Goal: Information Seeking & Learning: Compare options

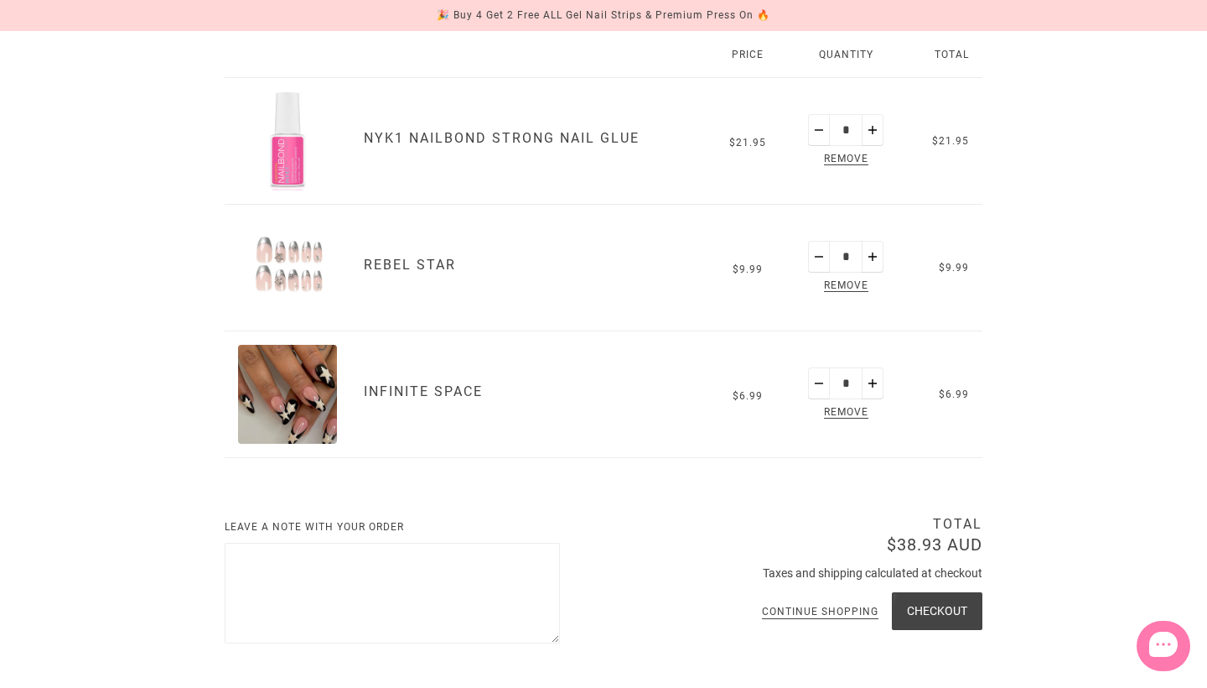
scroll to position [288, 0]
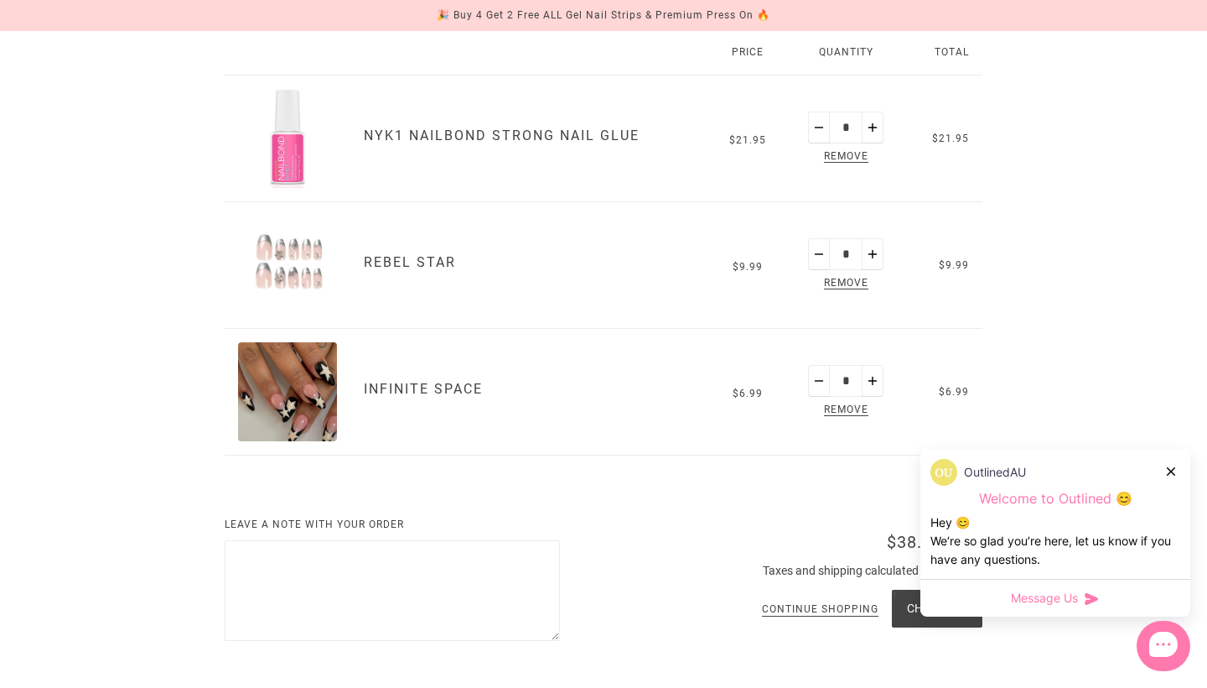
click at [408, 388] on link "Infinite Space" at bounding box center [423, 389] width 119 height 16
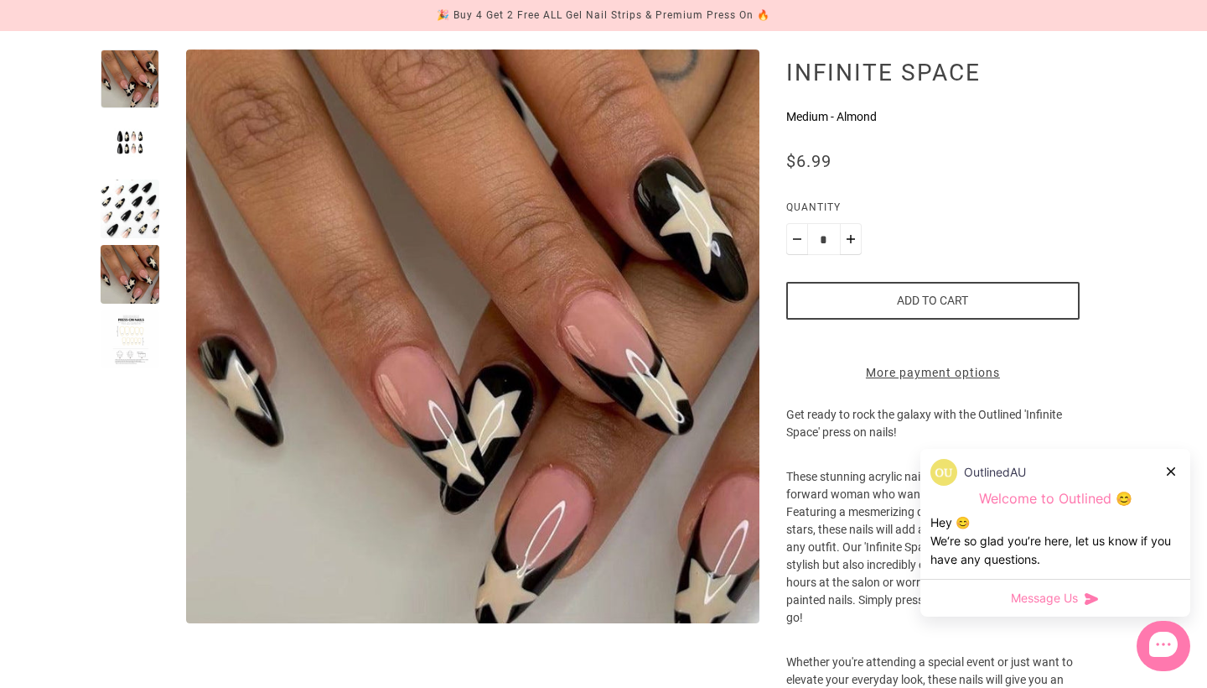
scroll to position [199, 0]
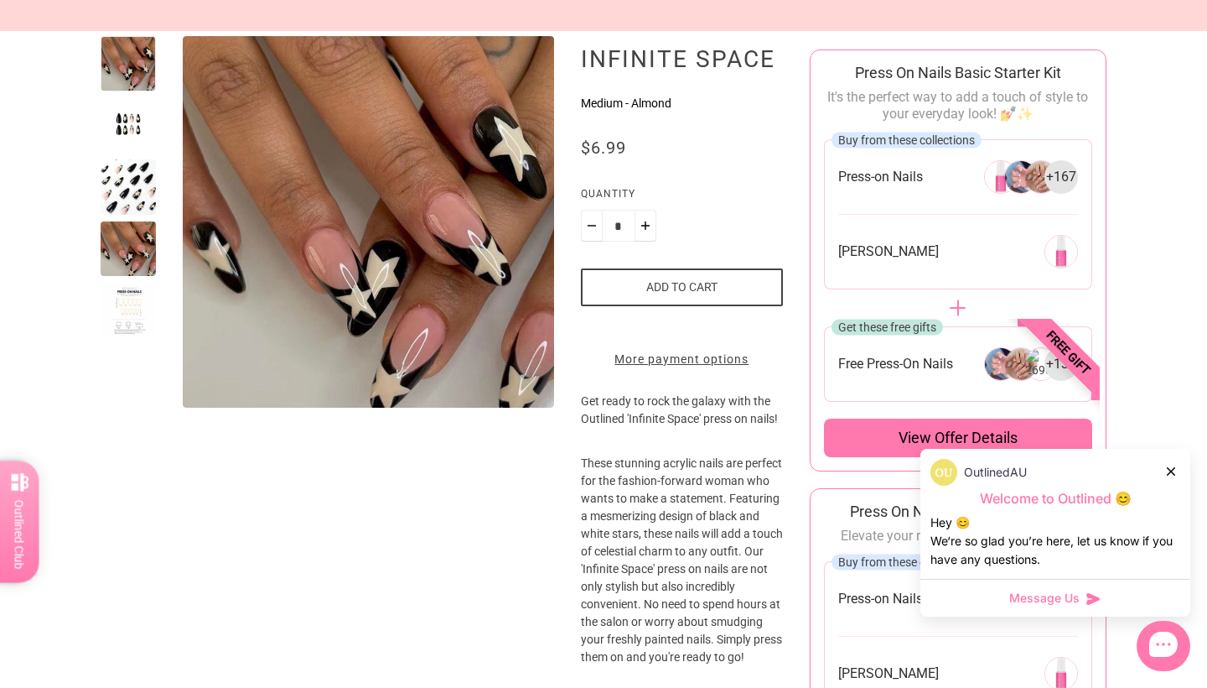
click at [139, 216] on div at bounding box center [128, 221] width 55 height 371
click at [134, 180] on div at bounding box center [128, 186] width 55 height 55
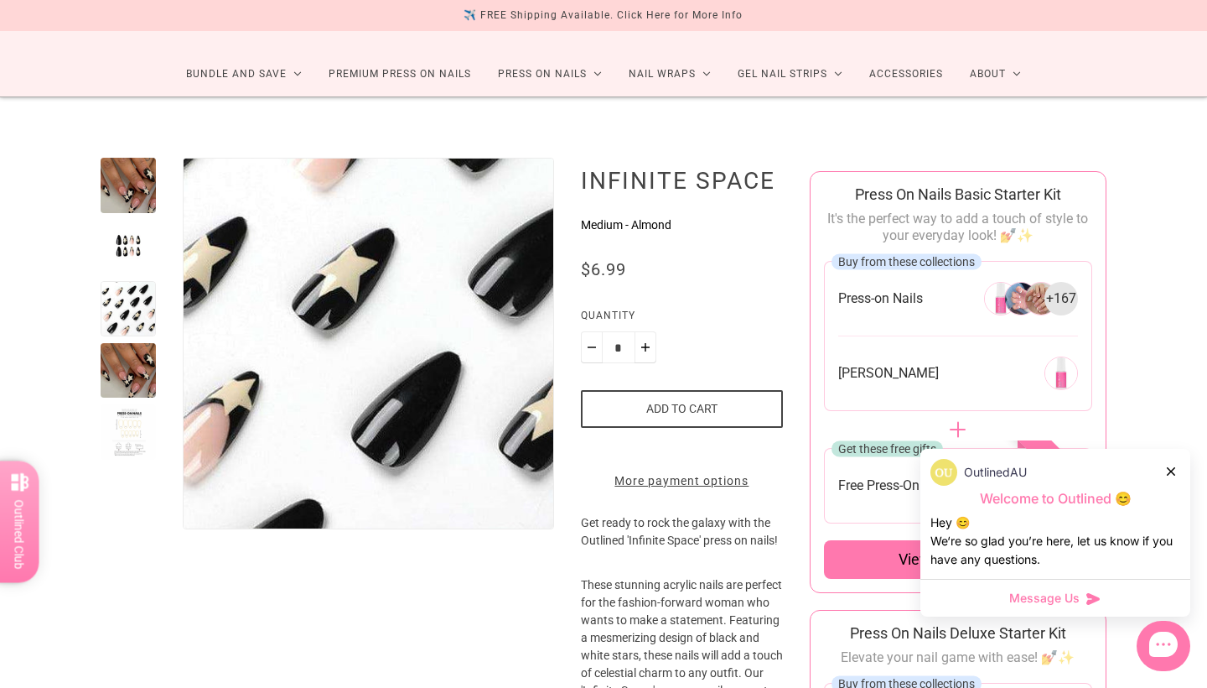
scroll to position [63, 0]
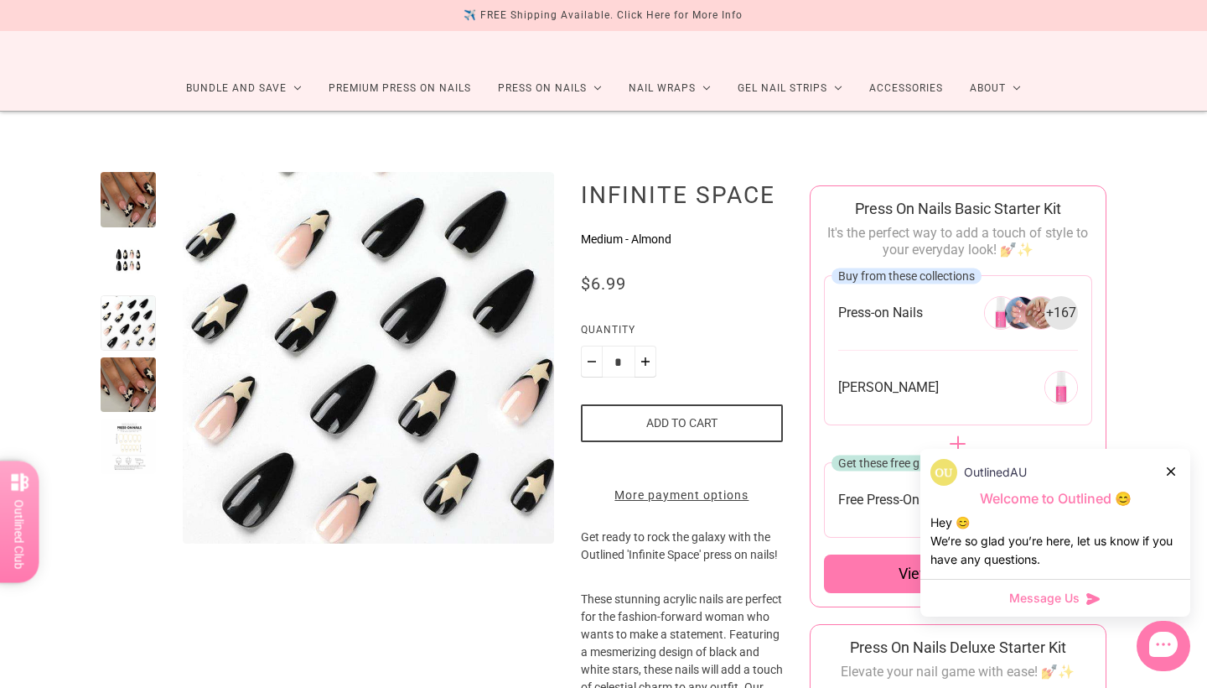
click at [122, 382] on div at bounding box center [128, 384] width 55 height 55
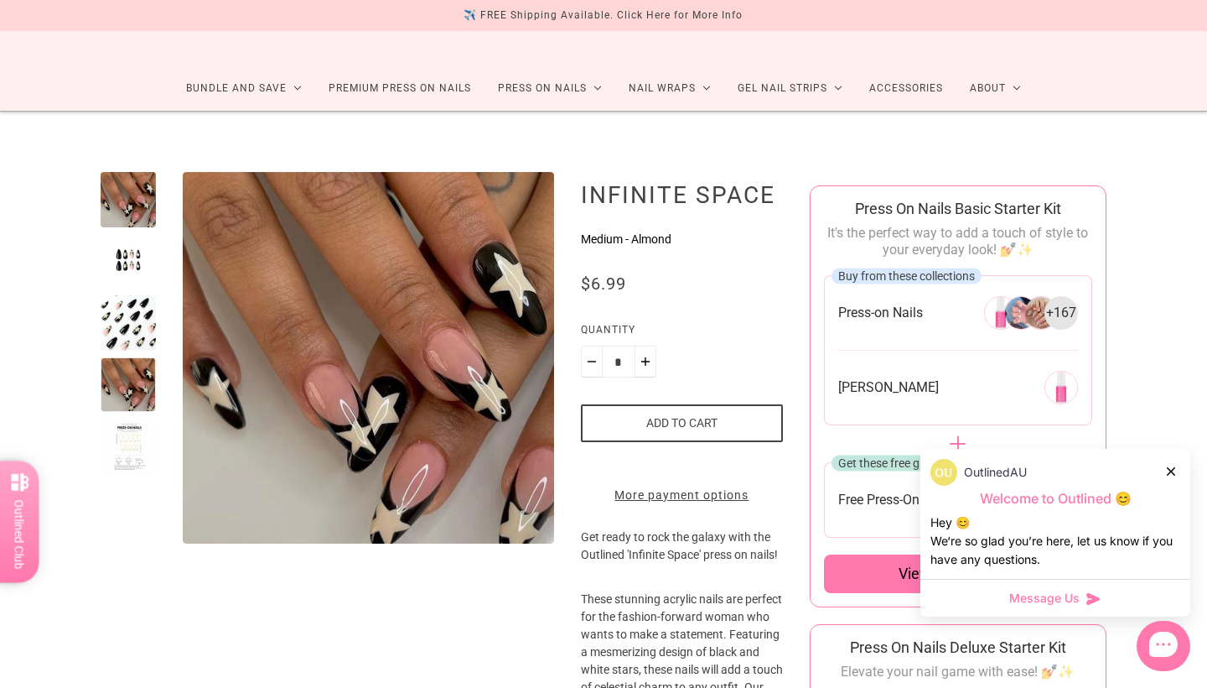
click at [126, 454] on div at bounding box center [128, 445] width 55 height 55
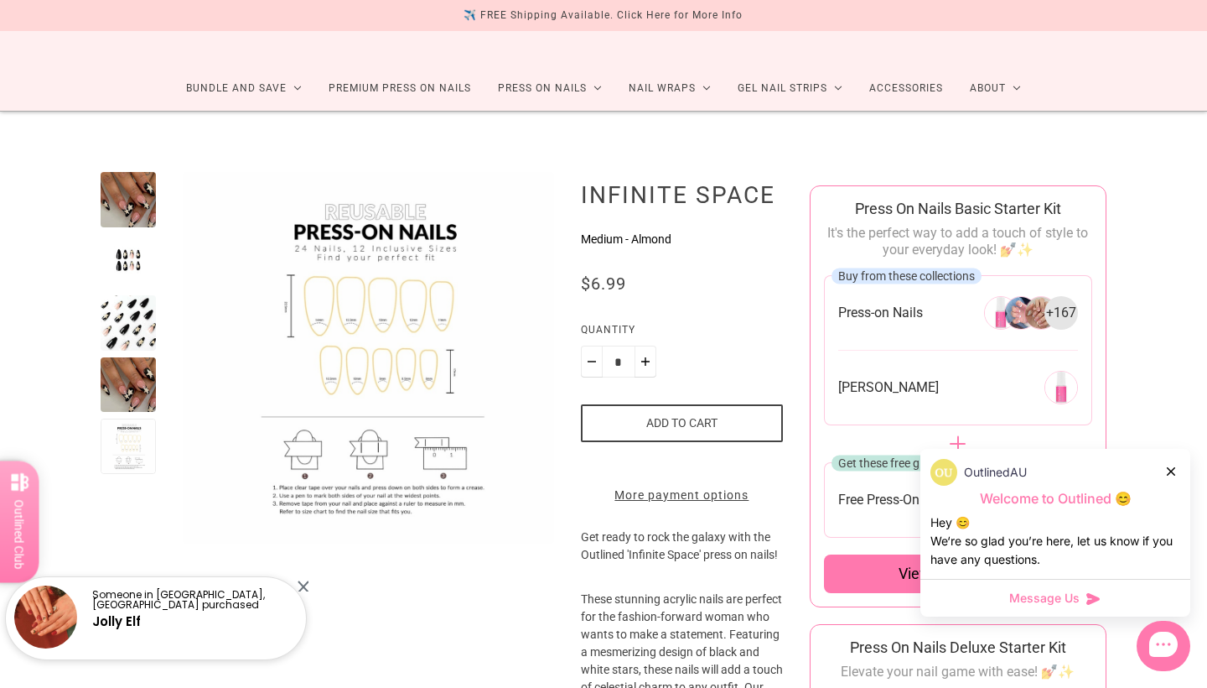
click at [103, 338] on div at bounding box center [128, 322] width 55 height 55
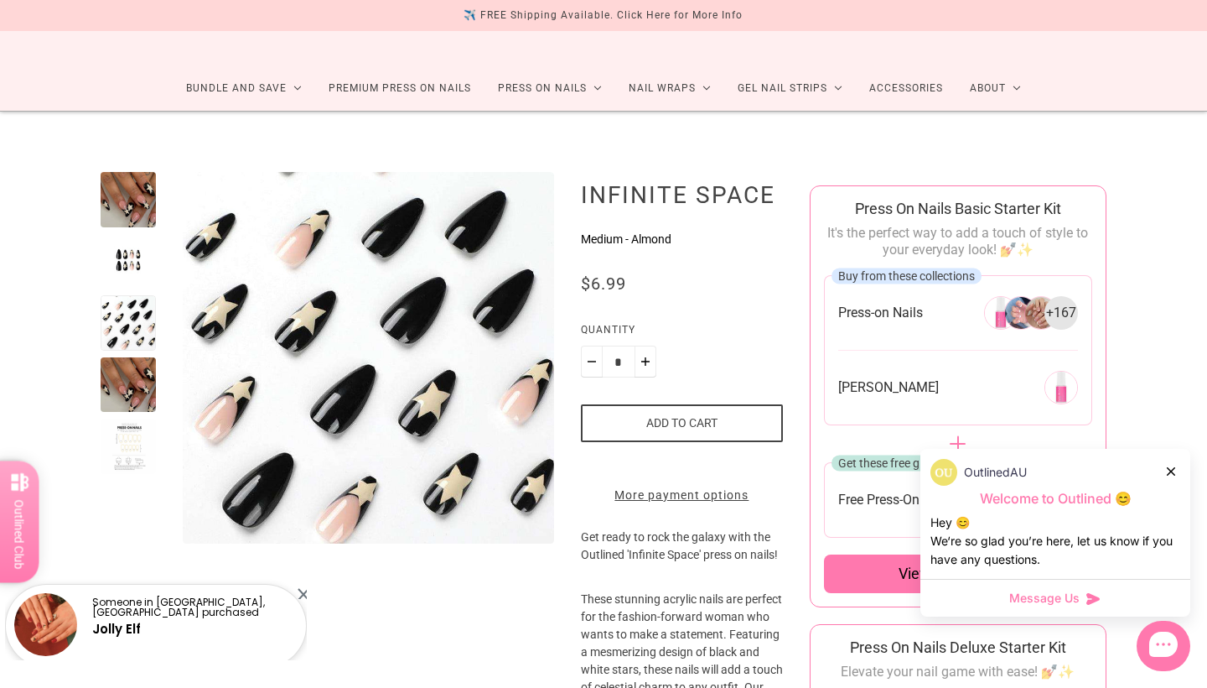
click at [106, 391] on div at bounding box center [128, 384] width 55 height 55
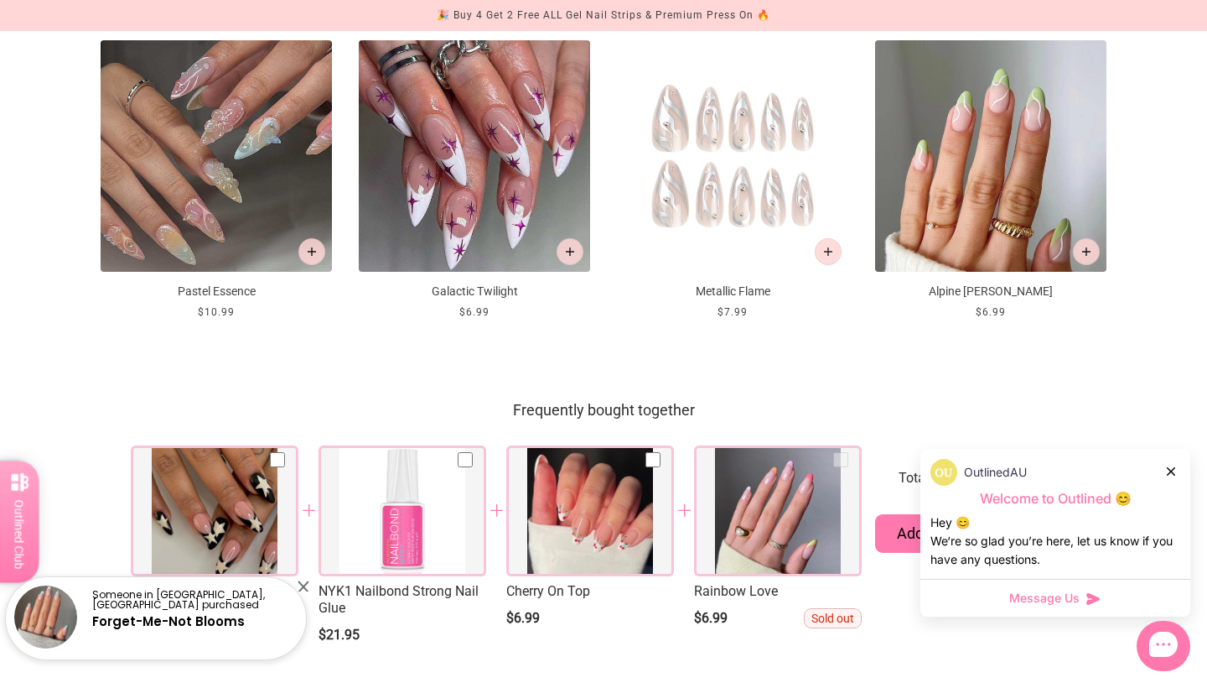
scroll to position [1900, 0]
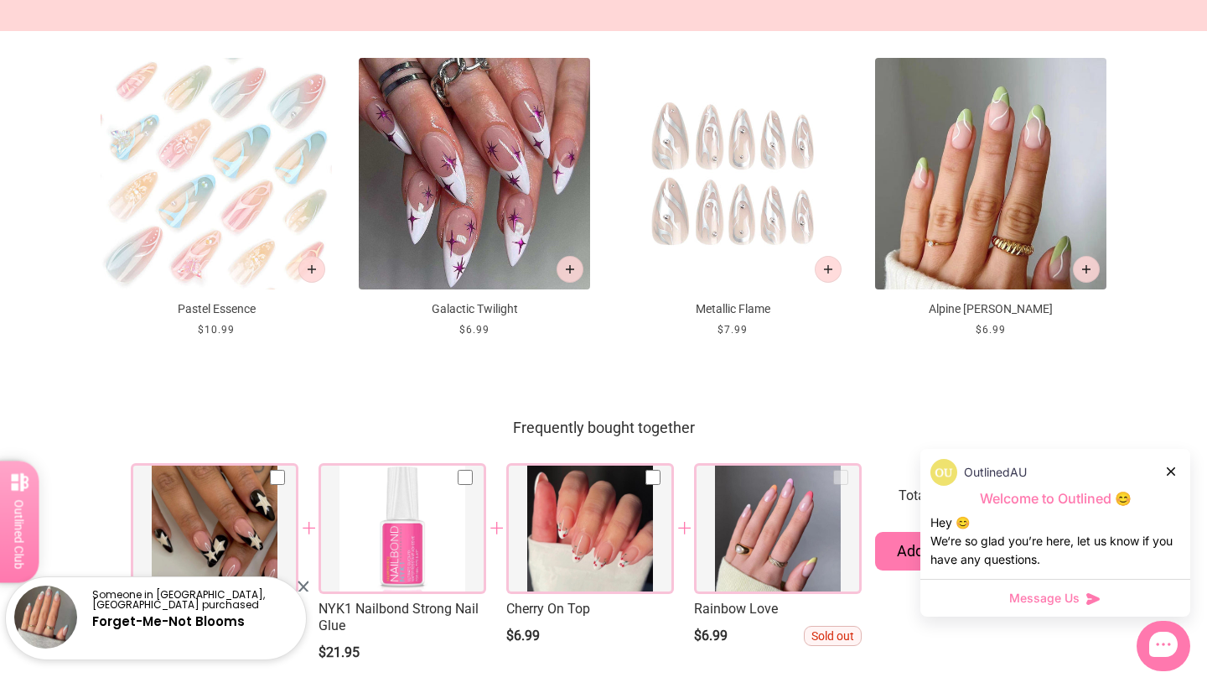
click at [223, 183] on img at bounding box center [216, 173] width 231 height 231
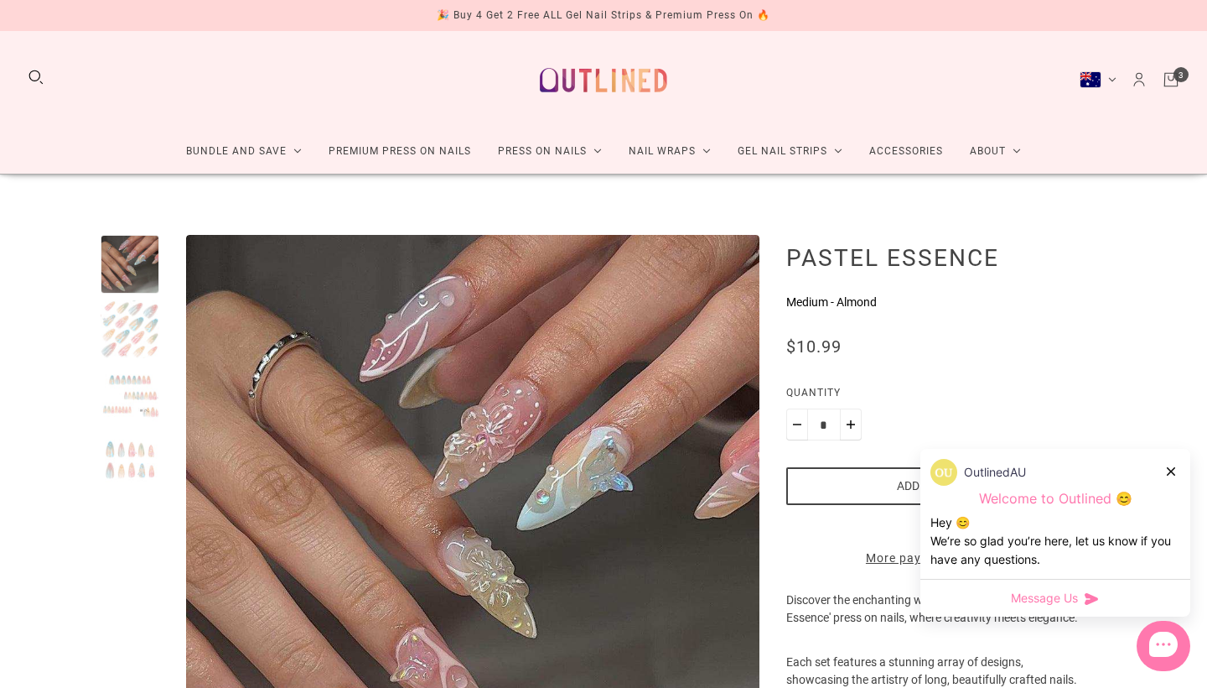
click at [120, 300] on div at bounding box center [130, 329] width 59 height 59
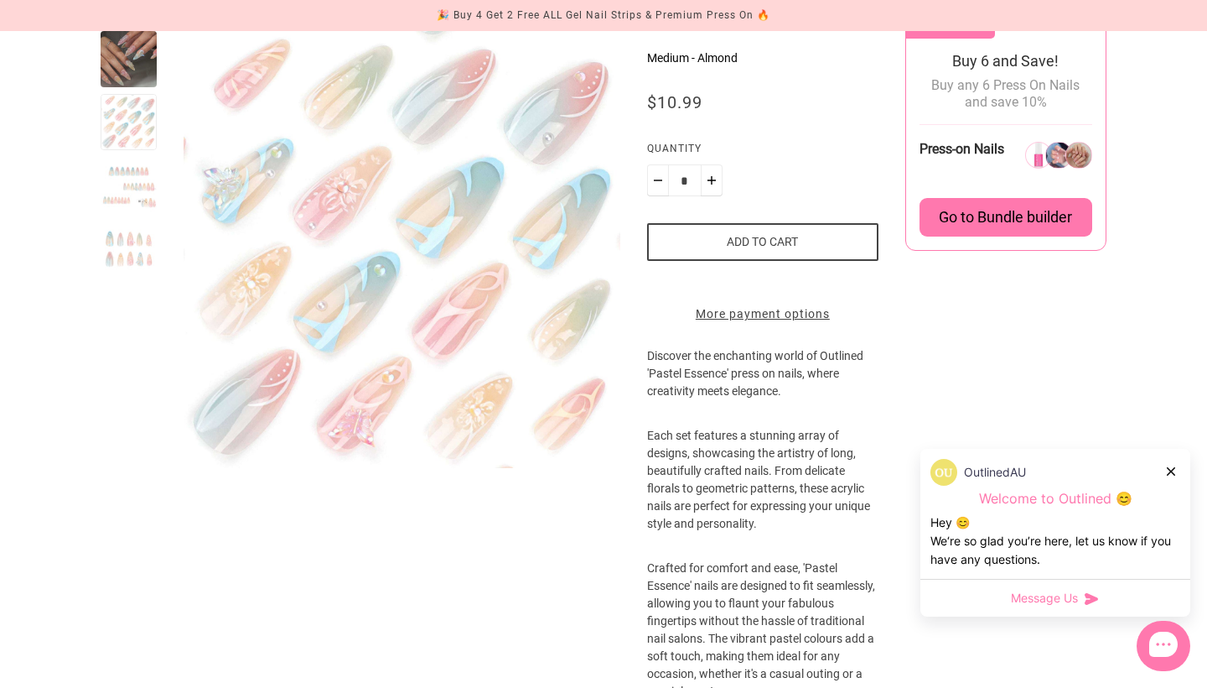
scroll to position [244, 0]
click at [139, 152] on div at bounding box center [129, 249] width 56 height 437
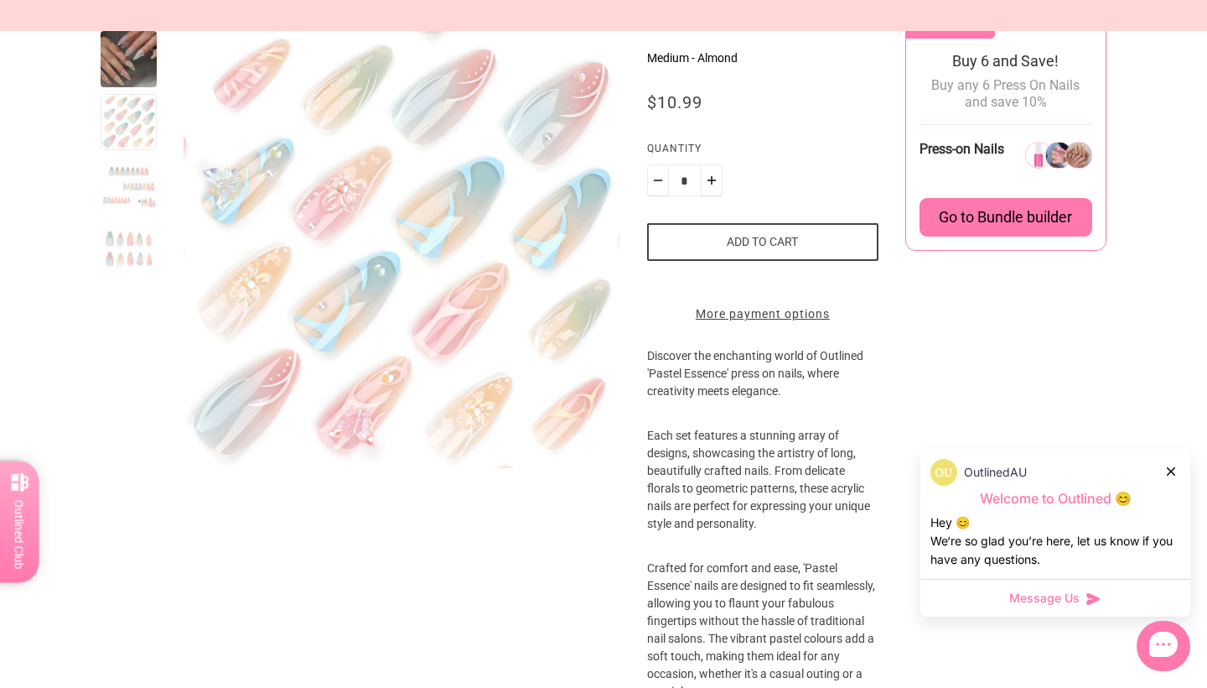
click at [128, 232] on div at bounding box center [129, 249] width 56 height 56
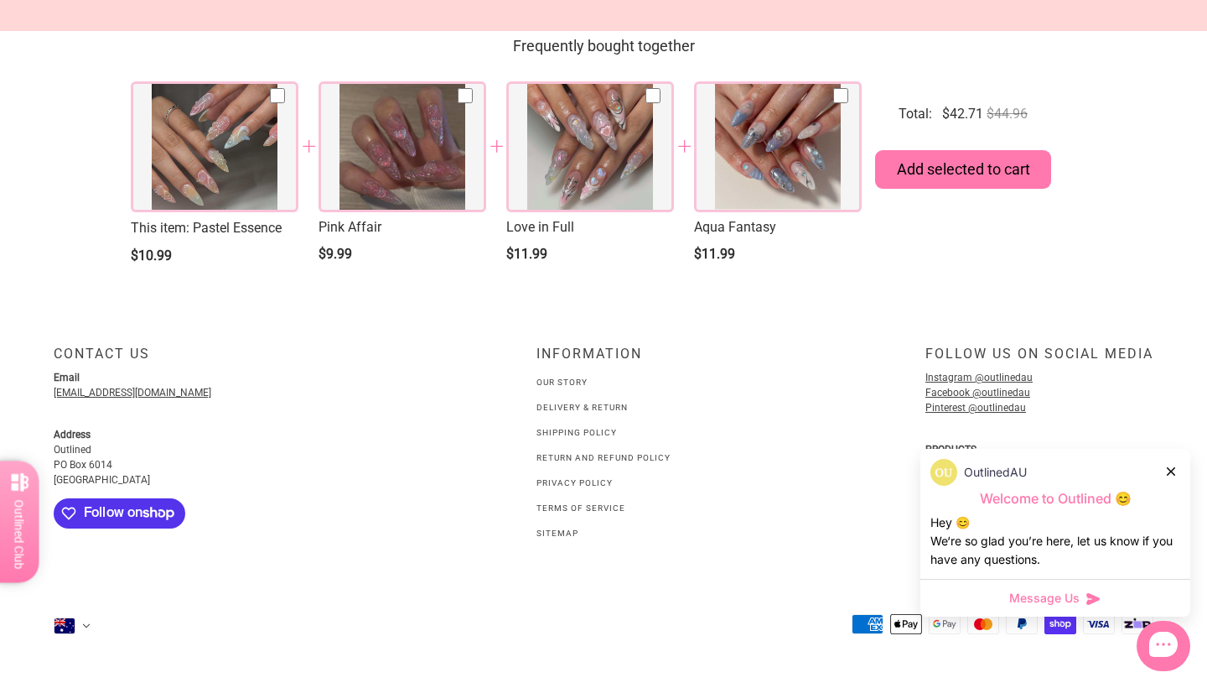
scroll to position [2318, 0]
click at [367, 124] on div at bounding box center [403, 146] width 168 height 131
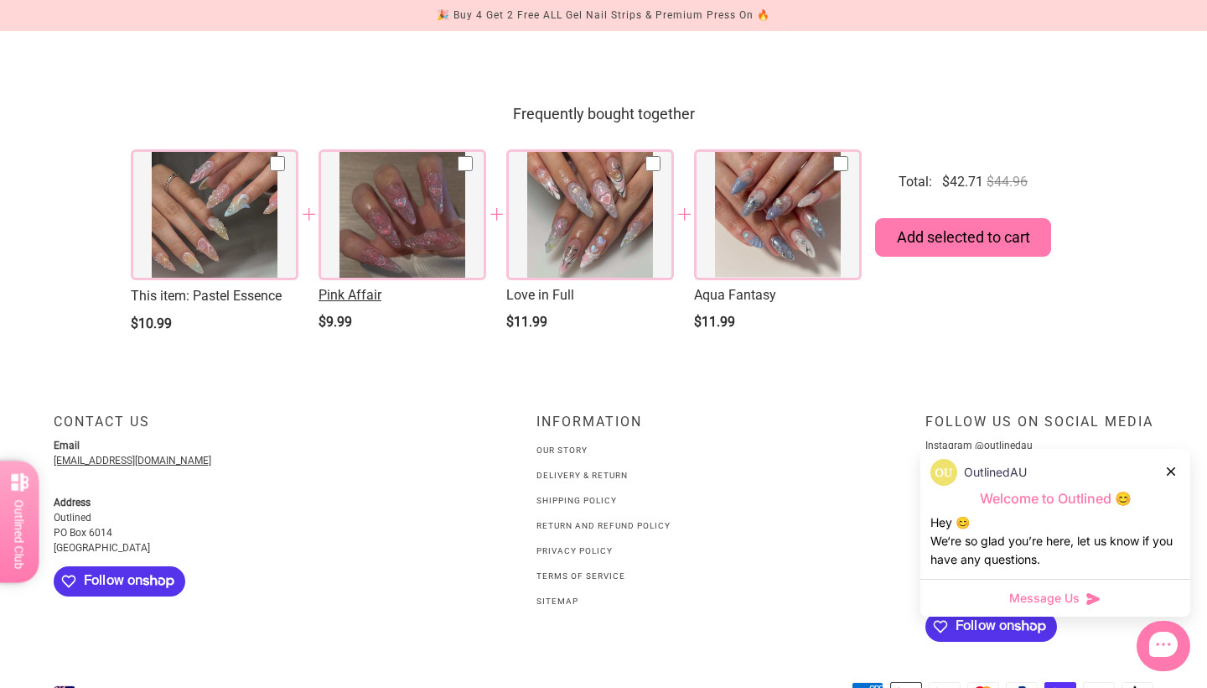
click at [345, 304] on span "Pink Affair" at bounding box center [403, 295] width 168 height 17
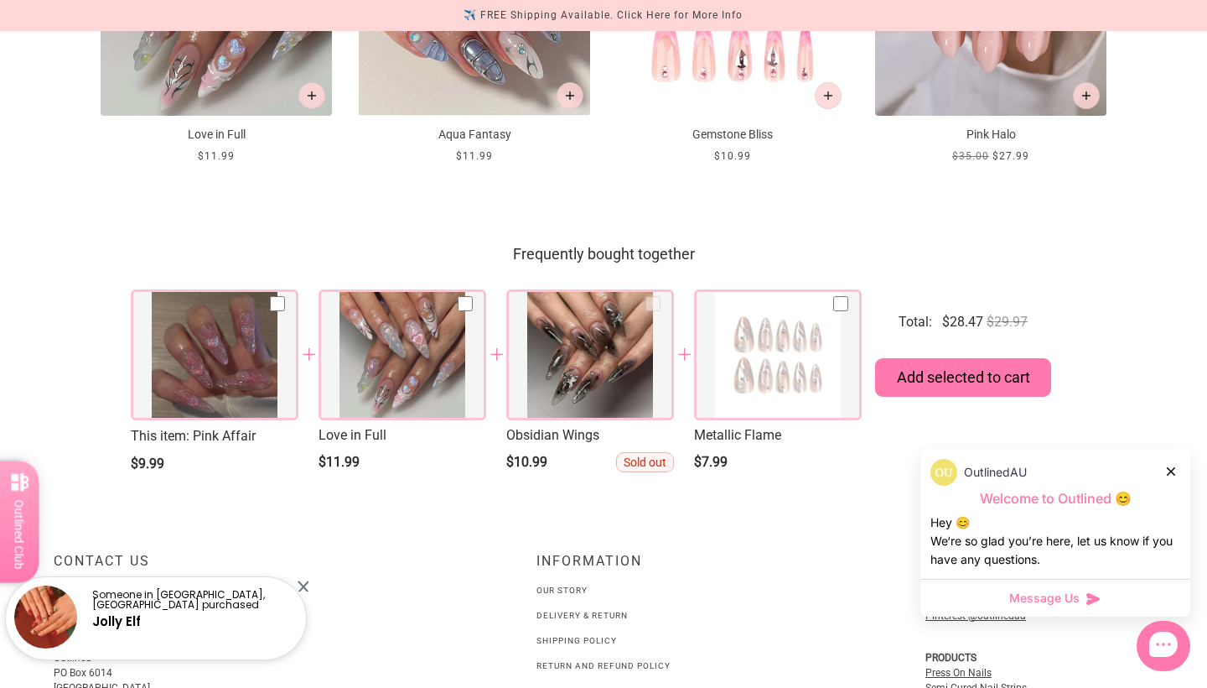
scroll to position [2365, 0]
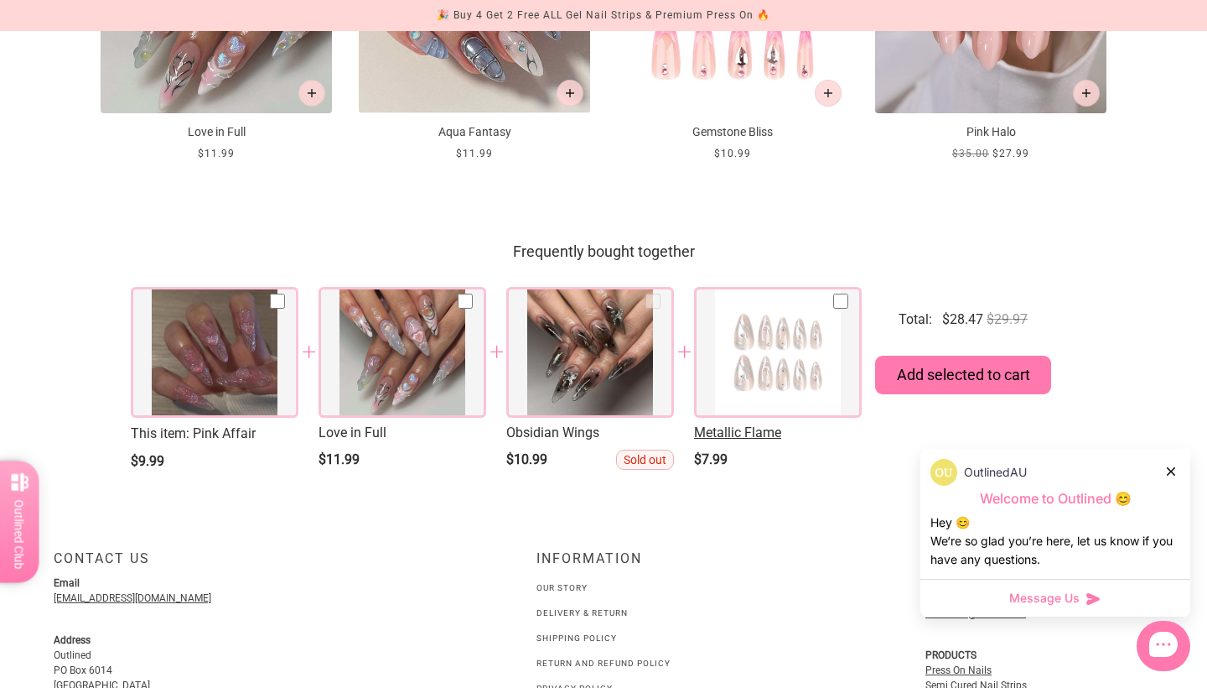
click at [738, 441] on span "Metallic Flame" at bounding box center [778, 432] width 168 height 17
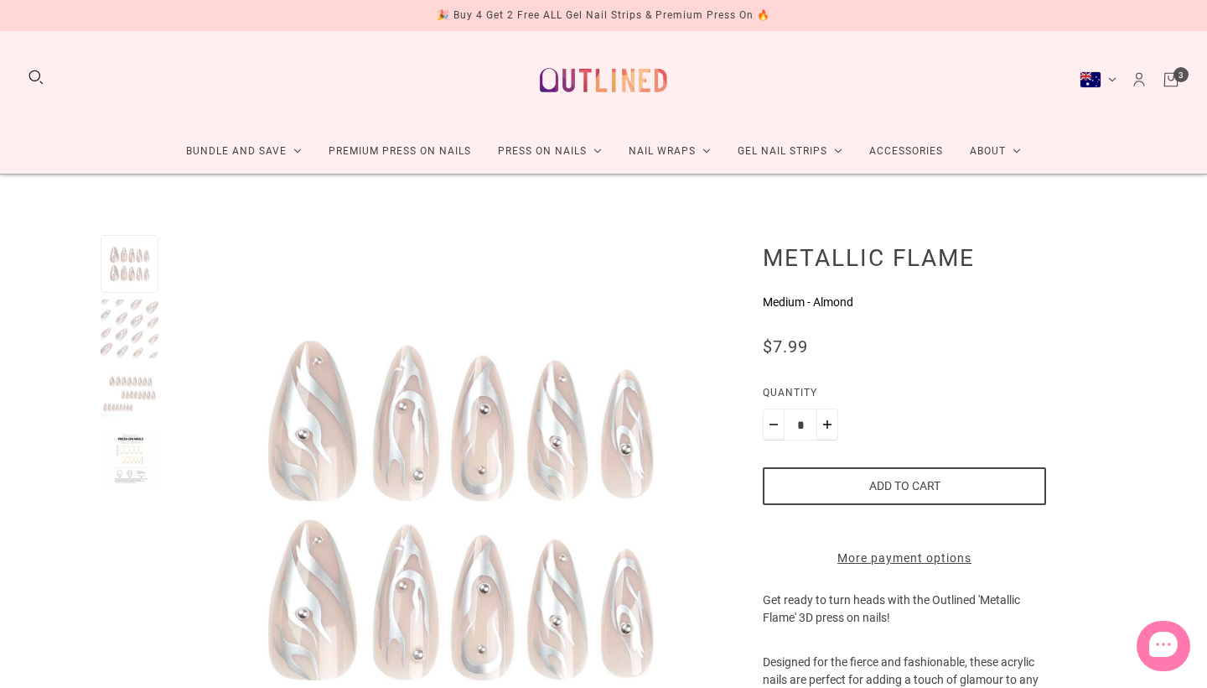
click at [124, 365] on div at bounding box center [130, 394] width 58 height 58
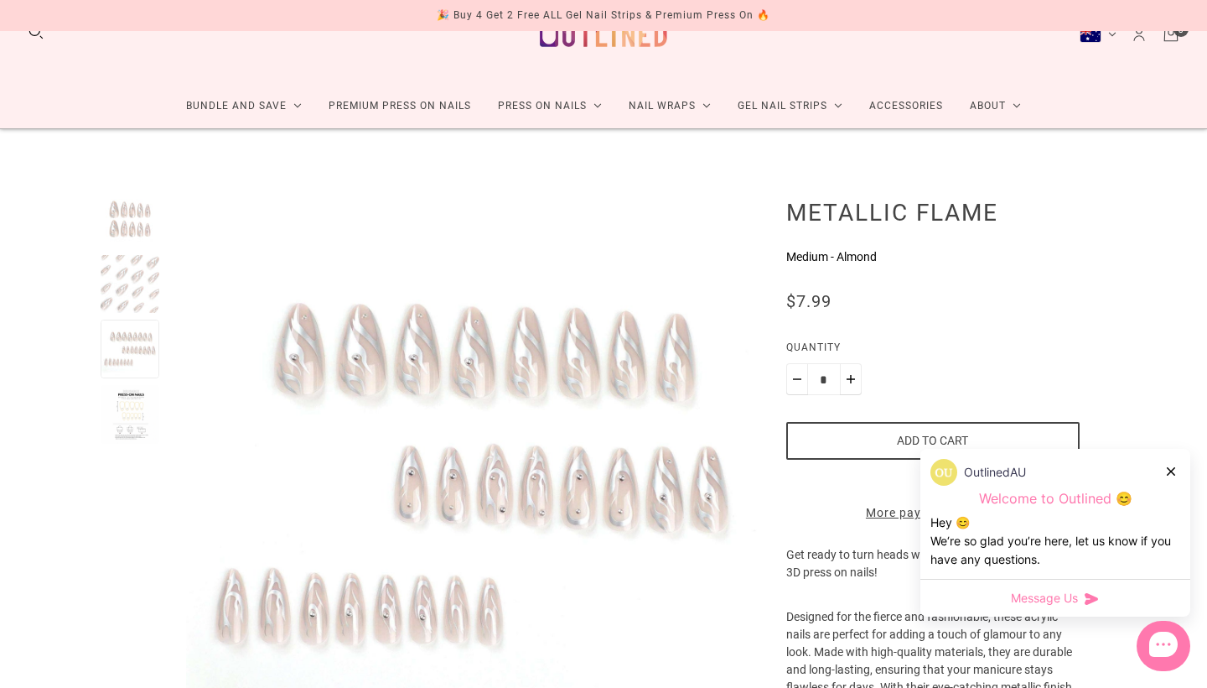
click at [129, 296] on div at bounding box center [130, 284] width 59 height 59
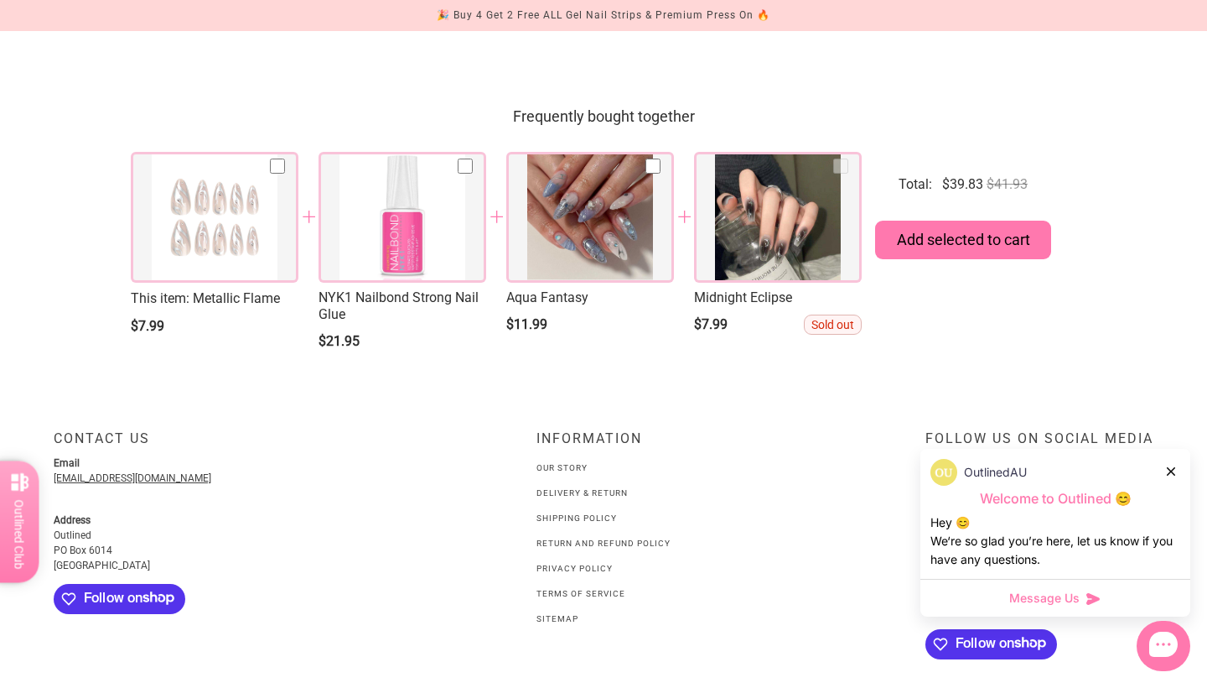
scroll to position [2290, 0]
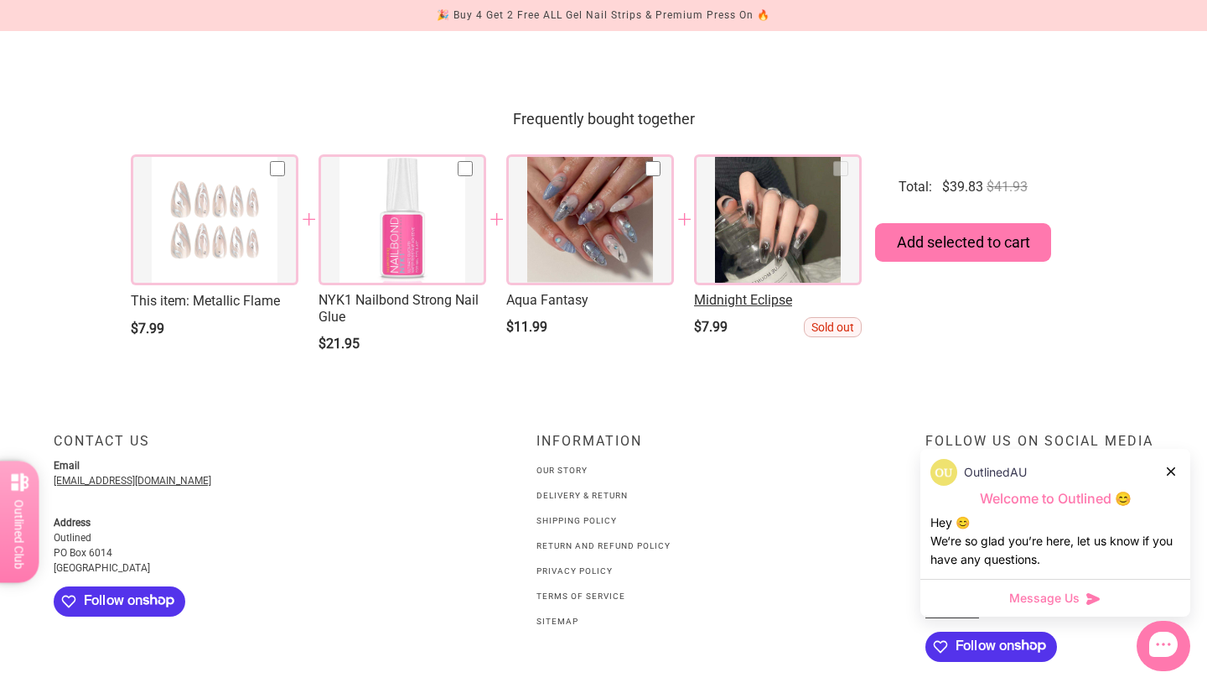
click at [719, 309] on span "Midnight Eclipse" at bounding box center [778, 300] width 168 height 17
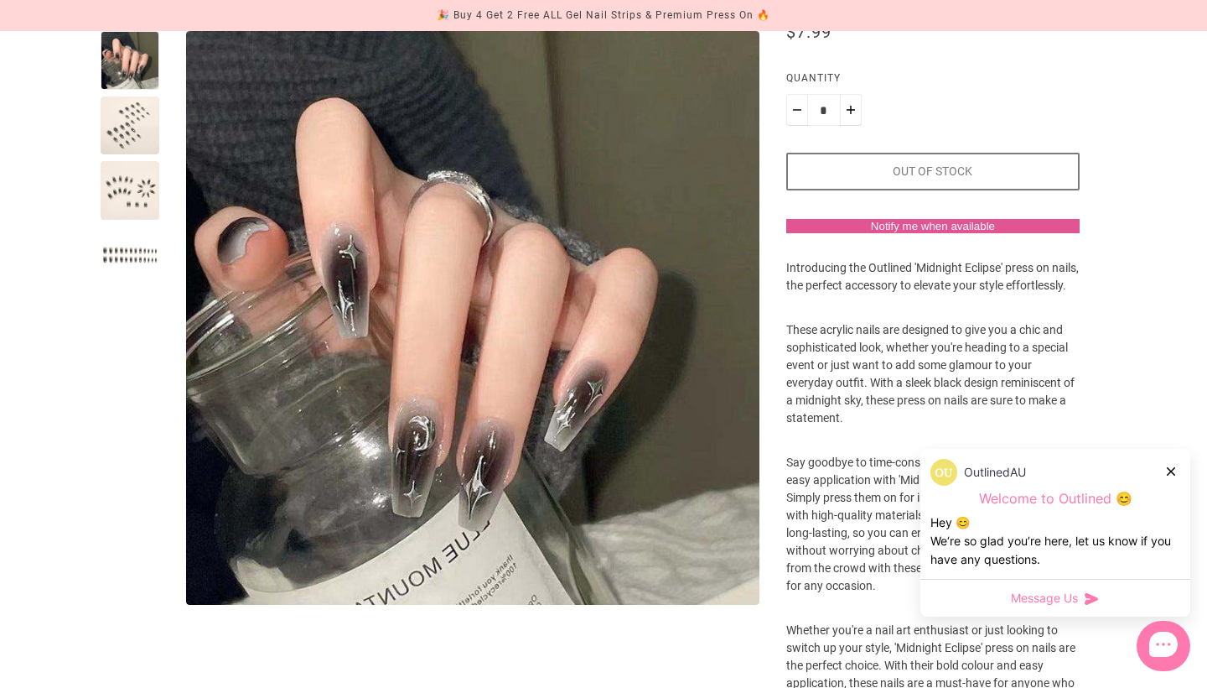
click at [129, 123] on div at bounding box center [130, 125] width 59 height 59
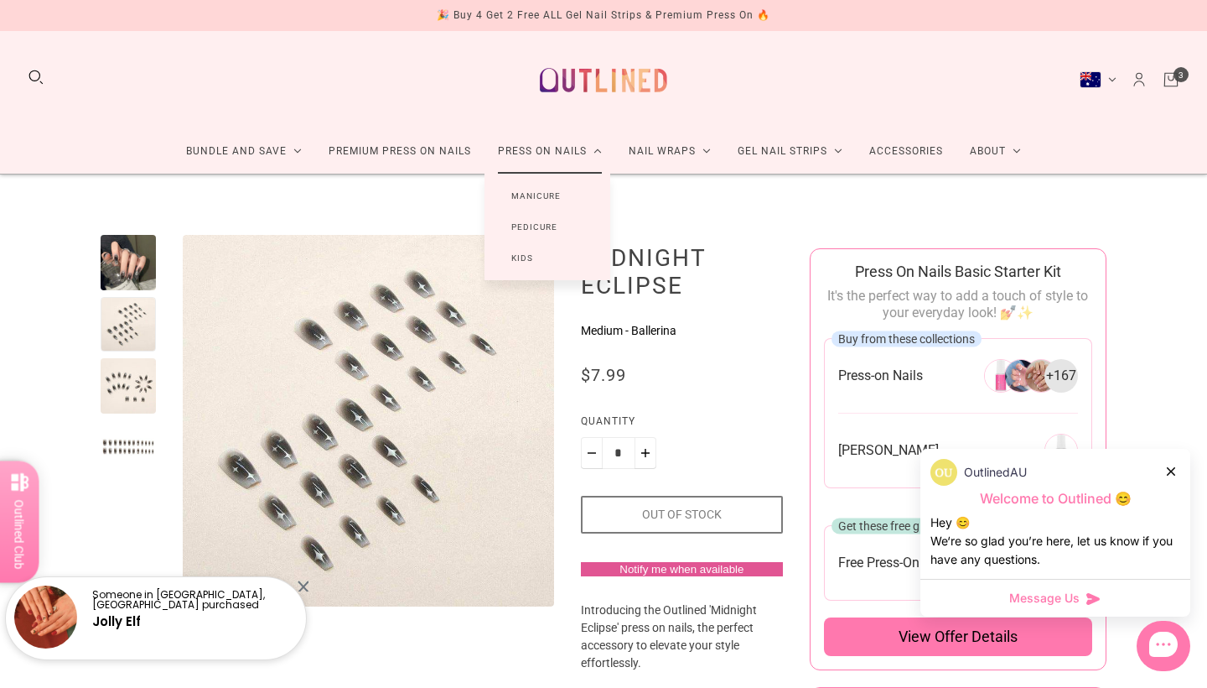
click at [505, 160] on link "Press On Nails" at bounding box center [550, 151] width 131 height 44
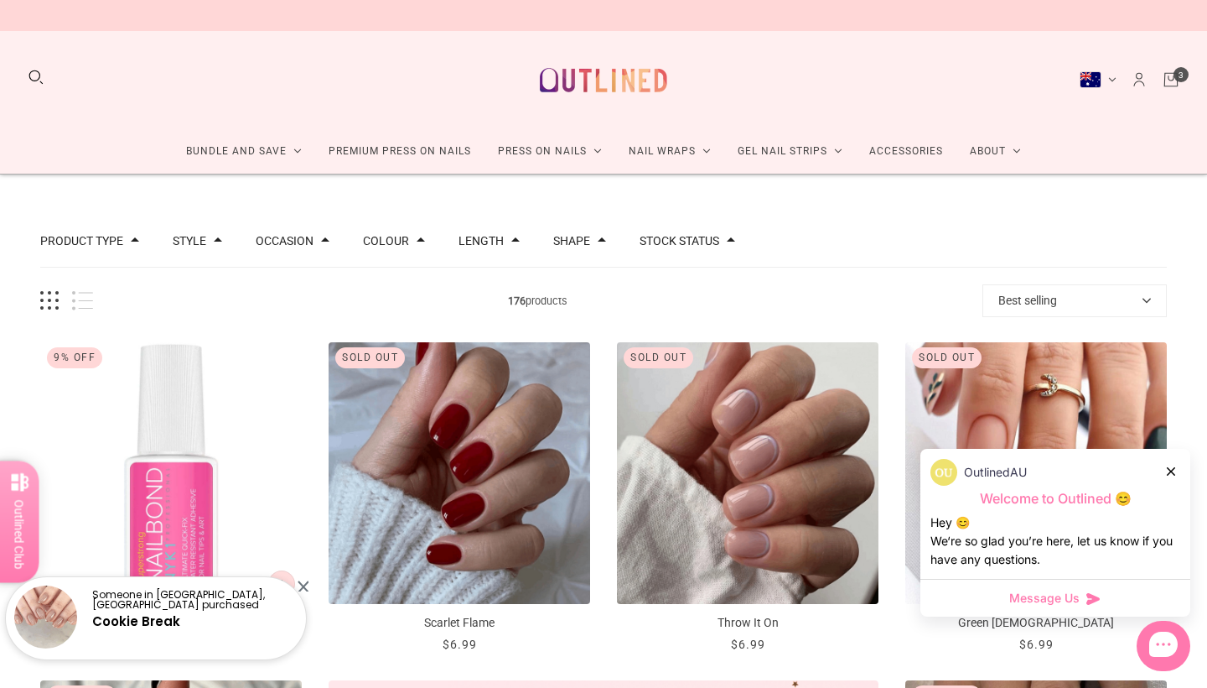
click at [1029, 310] on button "Best selling" at bounding box center [1075, 300] width 184 height 33
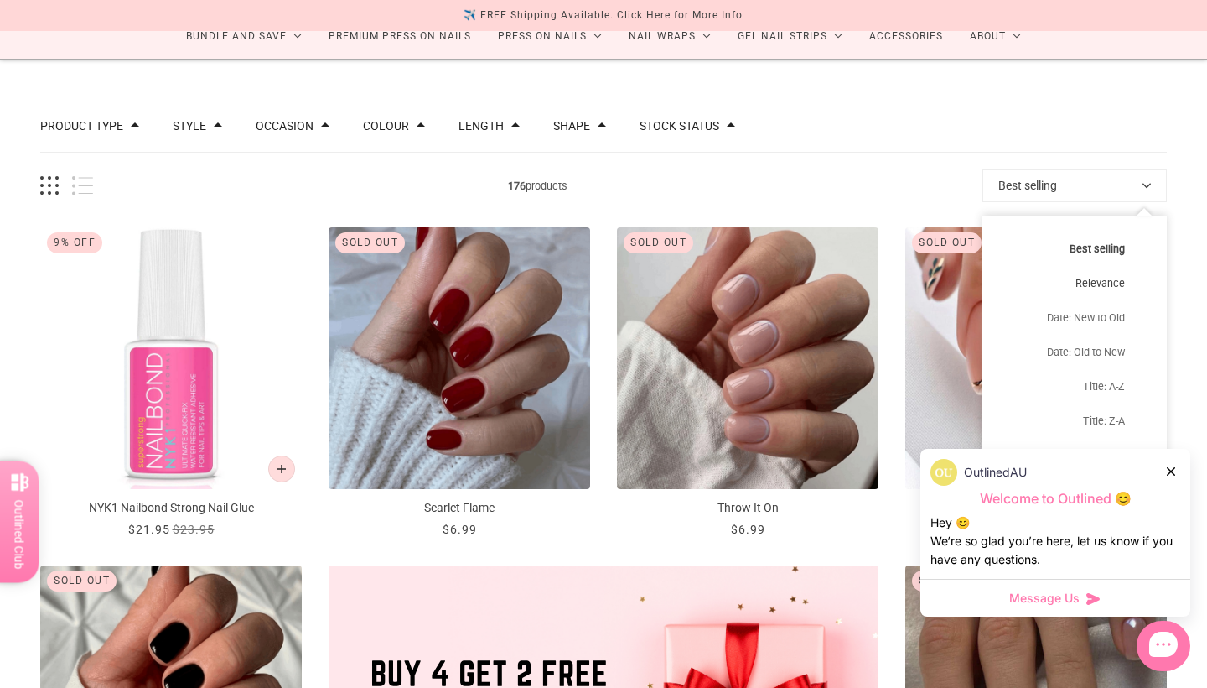
scroll to position [111, 0]
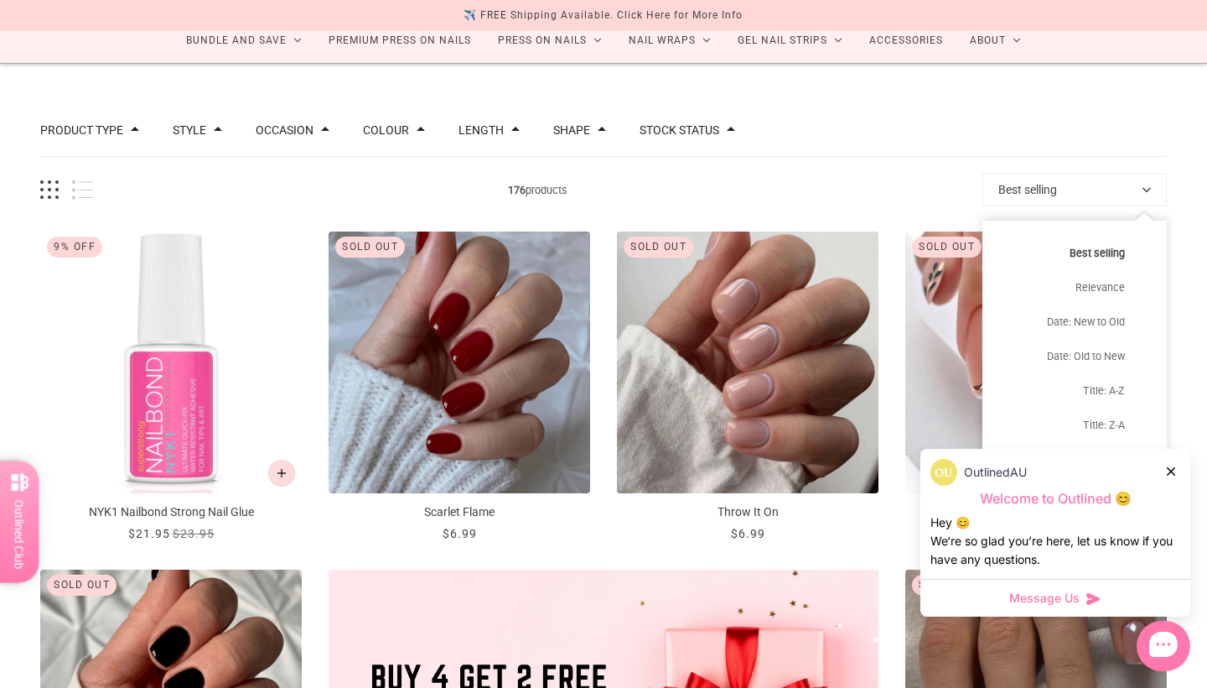
click at [1000, 180] on button "Best selling" at bounding box center [1075, 190] width 184 height 33
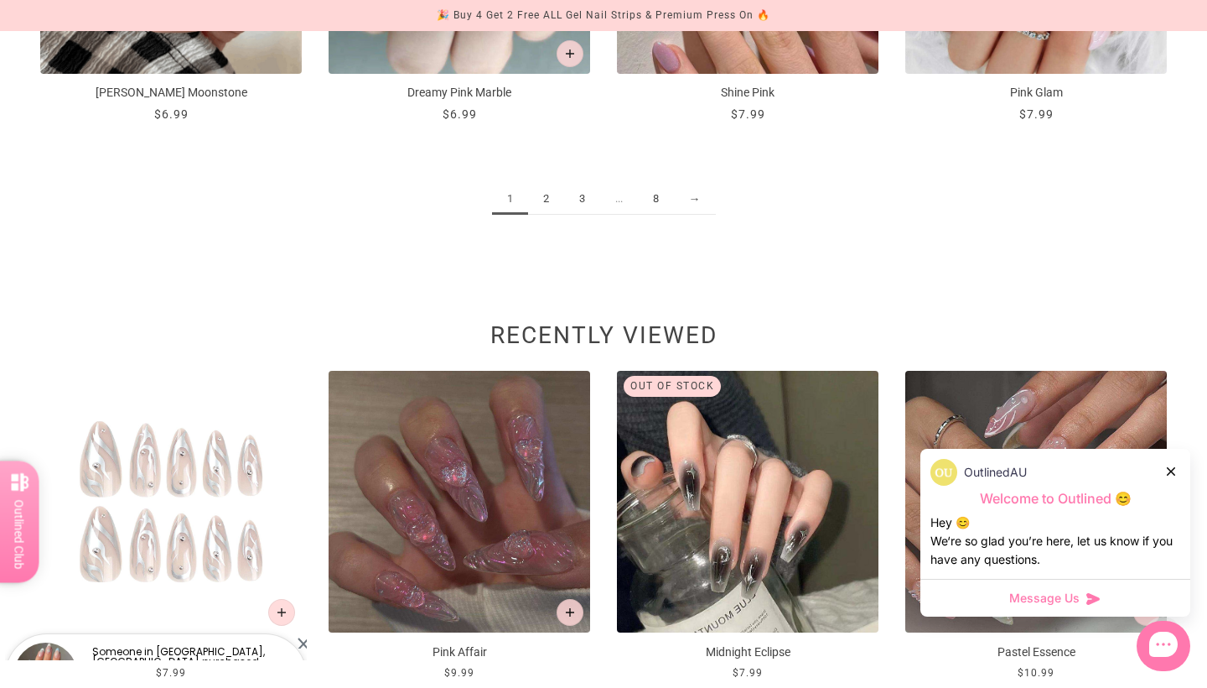
click at [545, 206] on link "2" at bounding box center [546, 199] width 36 height 31
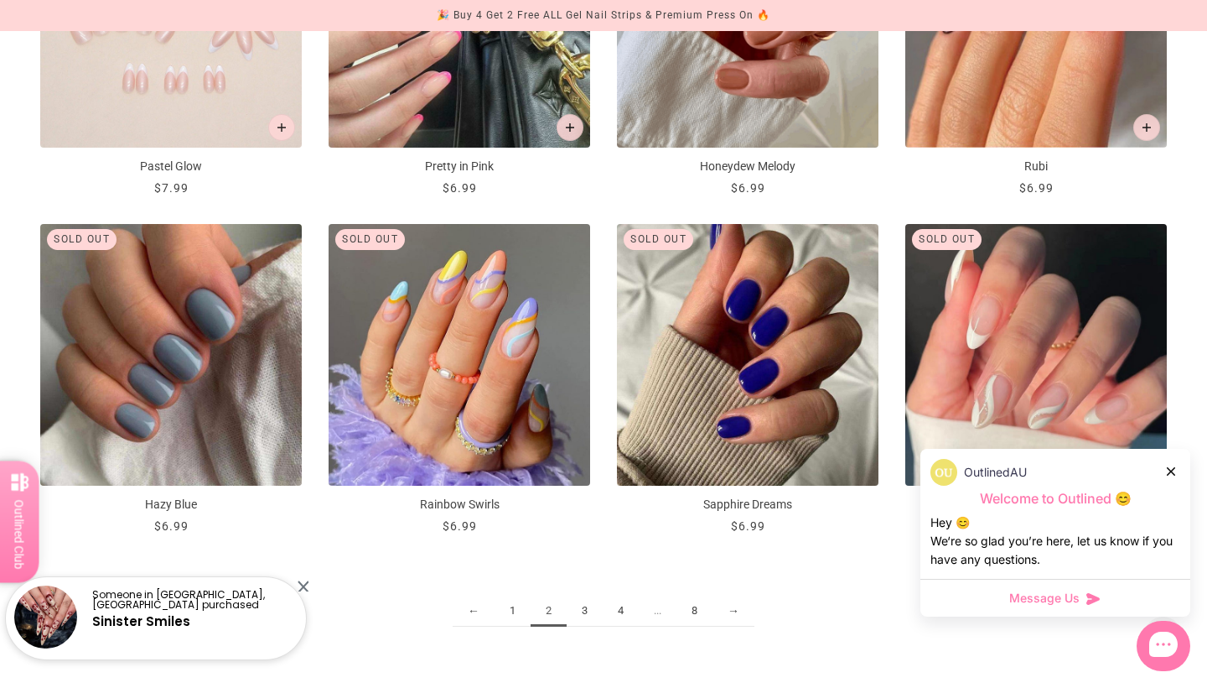
scroll to position [1874, 0]
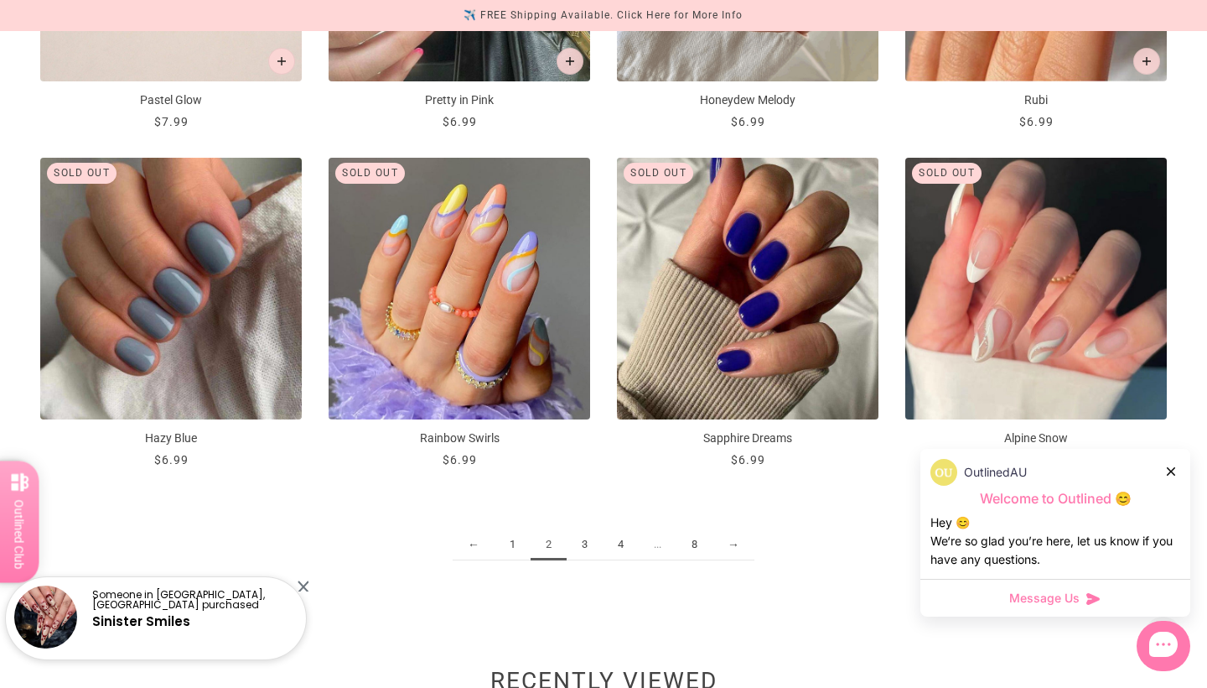
click at [584, 539] on link "3" at bounding box center [585, 544] width 36 height 31
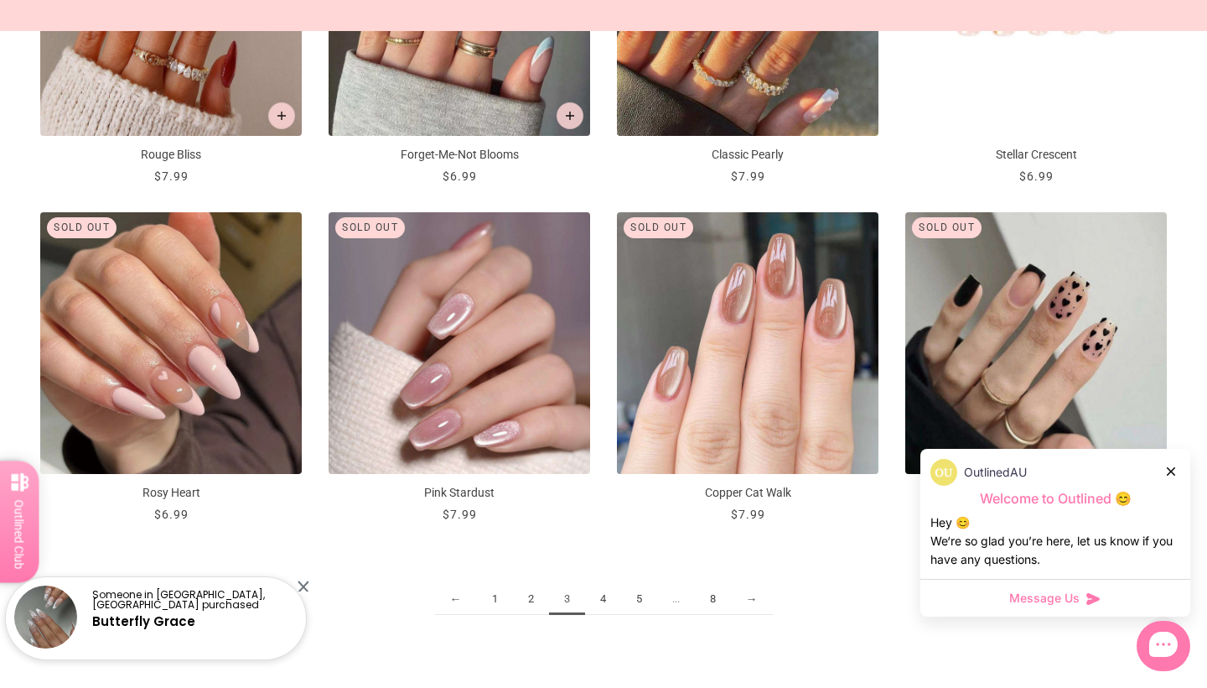
click at [605, 611] on link "4" at bounding box center [603, 599] width 36 height 31
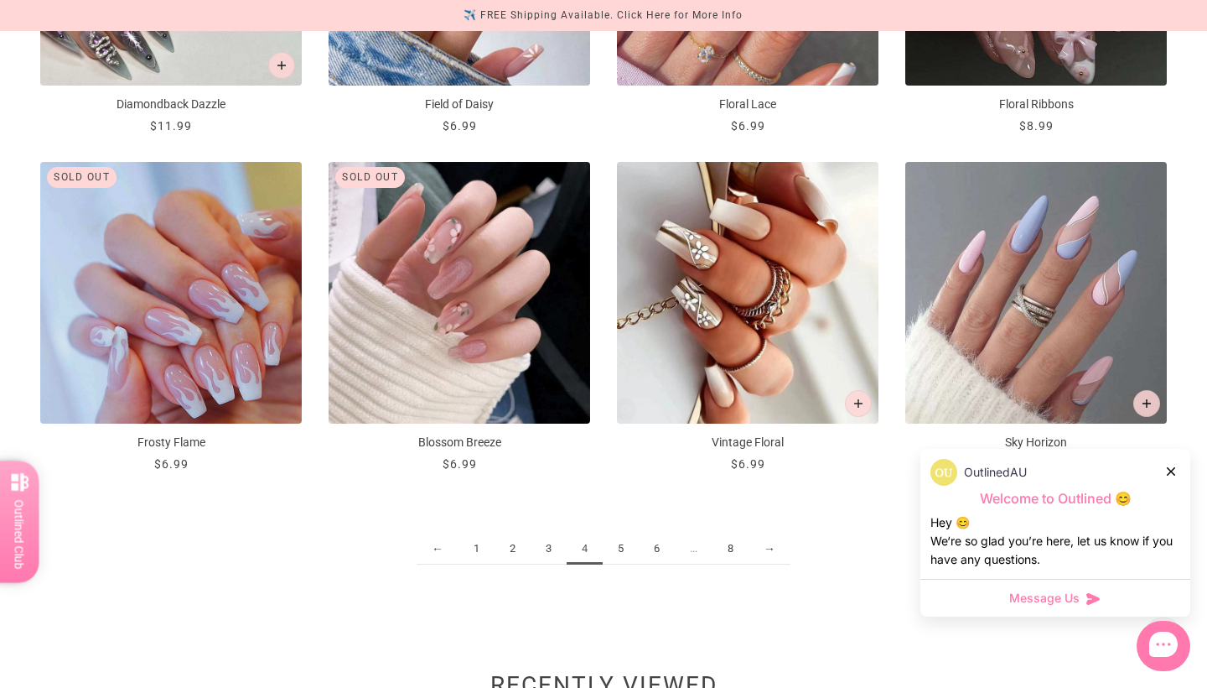
click at [616, 548] on link "5" at bounding box center [621, 548] width 36 height 31
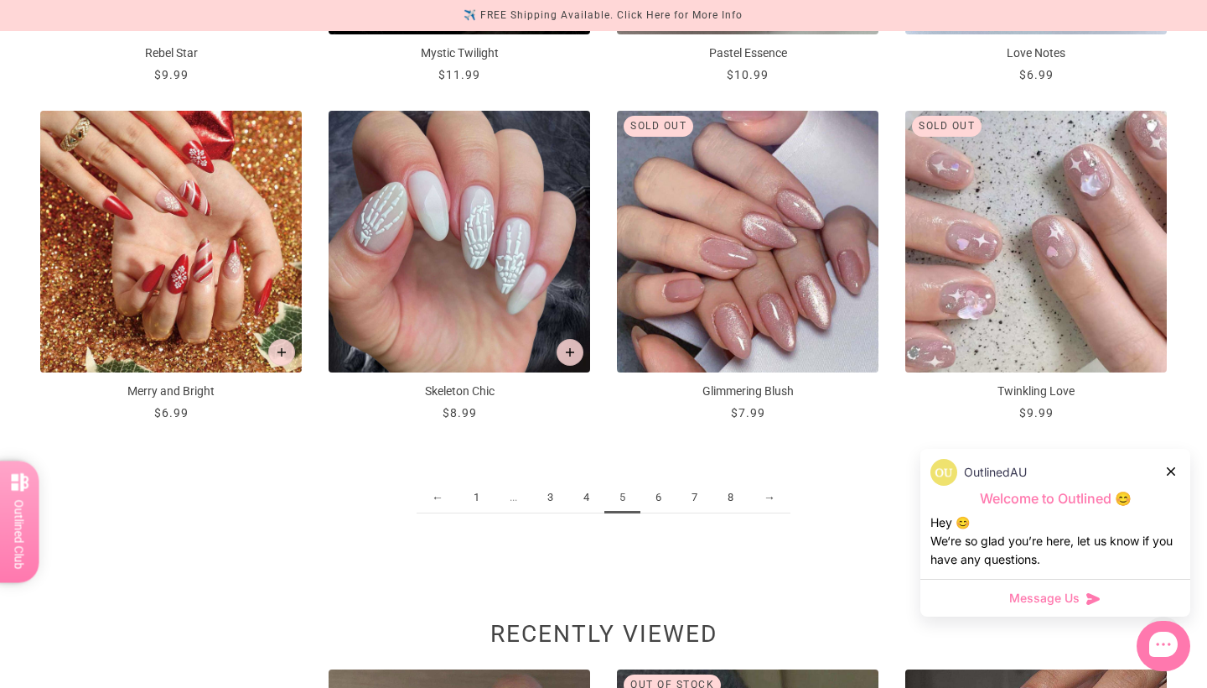
click at [656, 501] on link "6" at bounding box center [659, 497] width 36 height 31
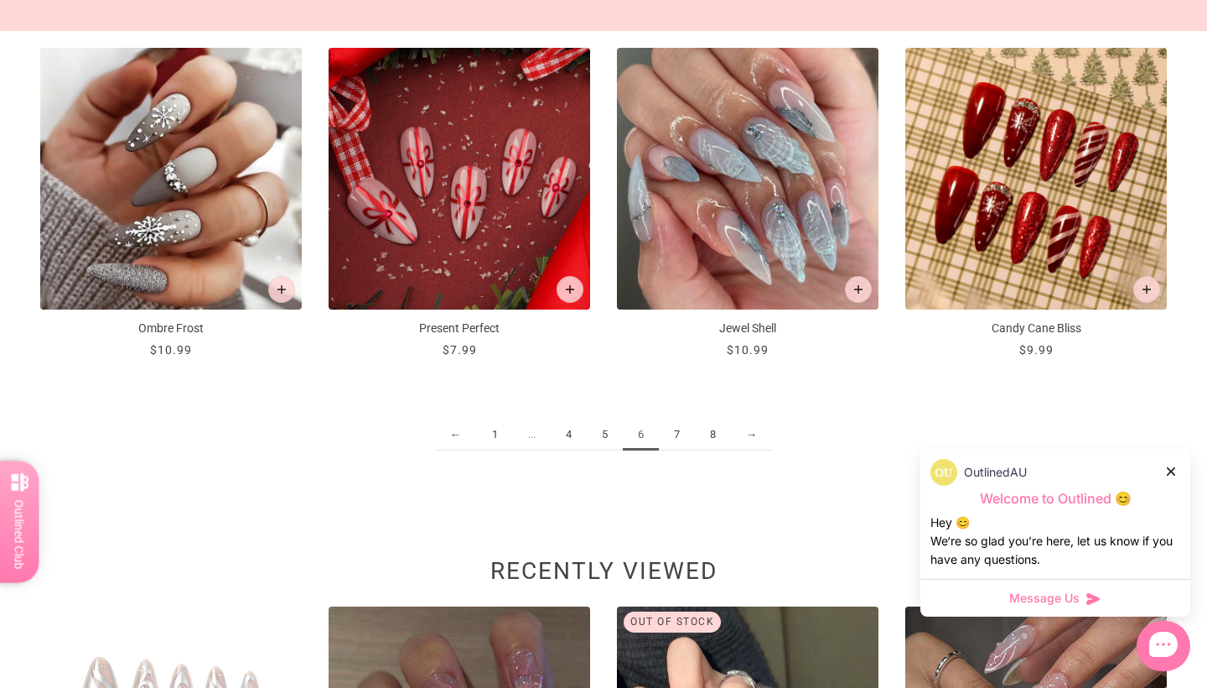
click at [676, 434] on link "7" at bounding box center [677, 434] width 36 height 31
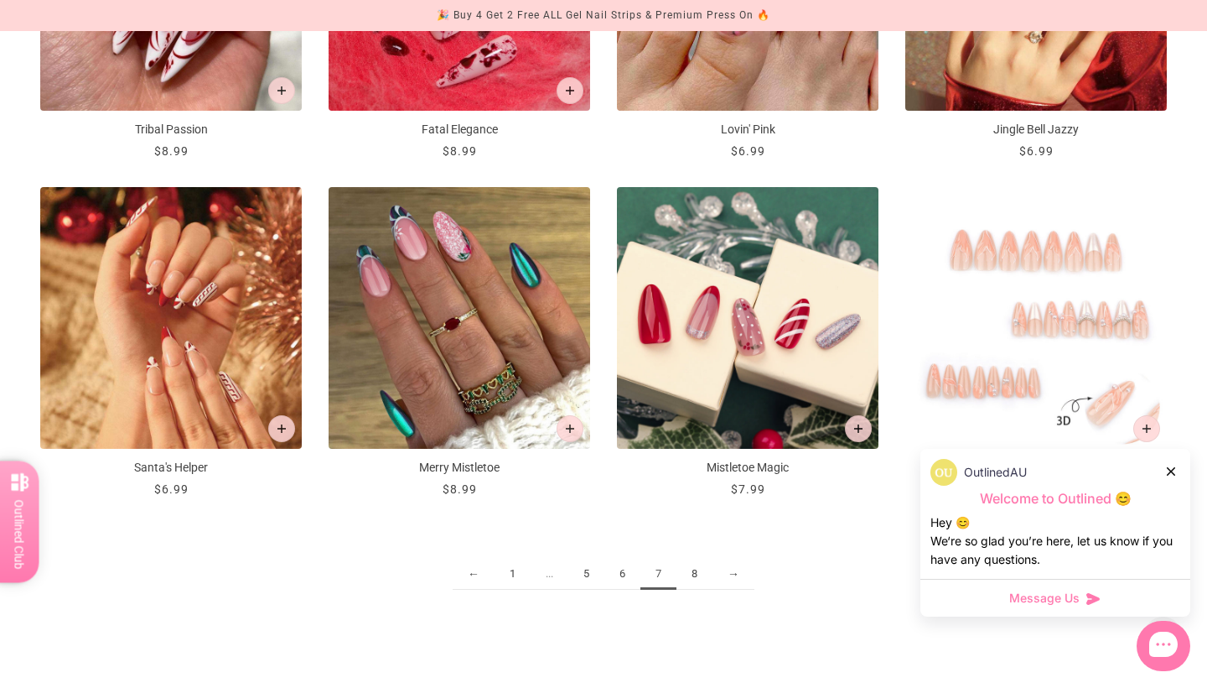
scroll to position [1996, 0]
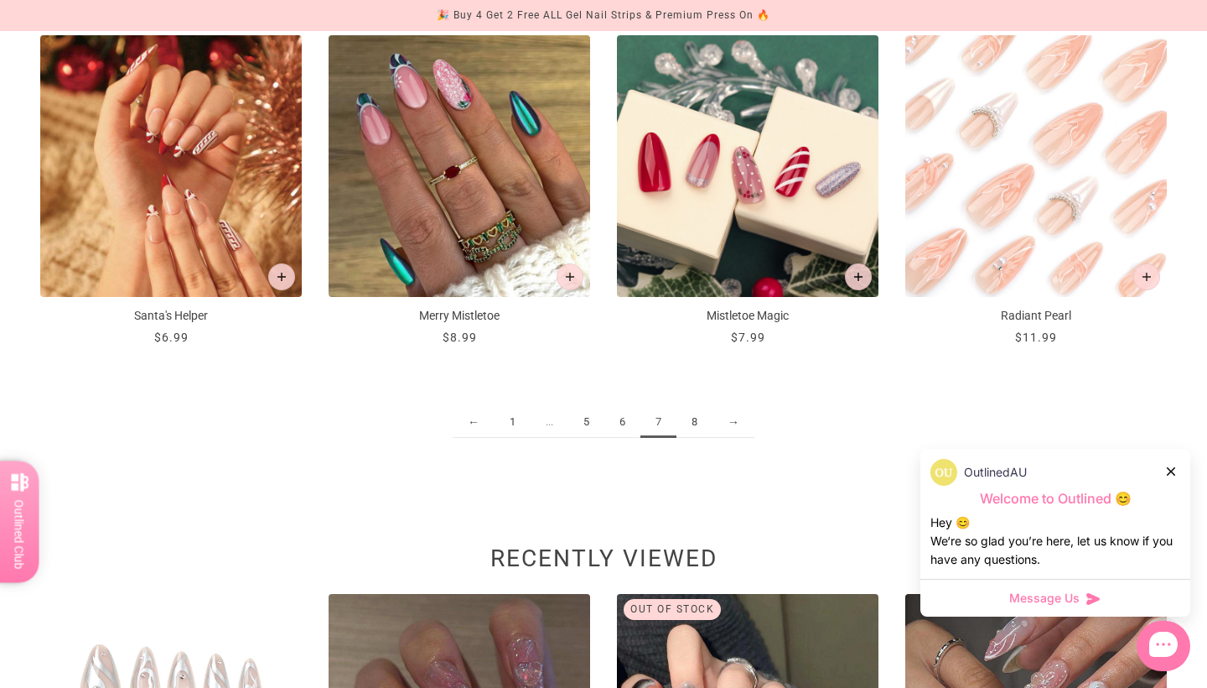
click at [696, 423] on link "8" at bounding box center [695, 422] width 36 height 31
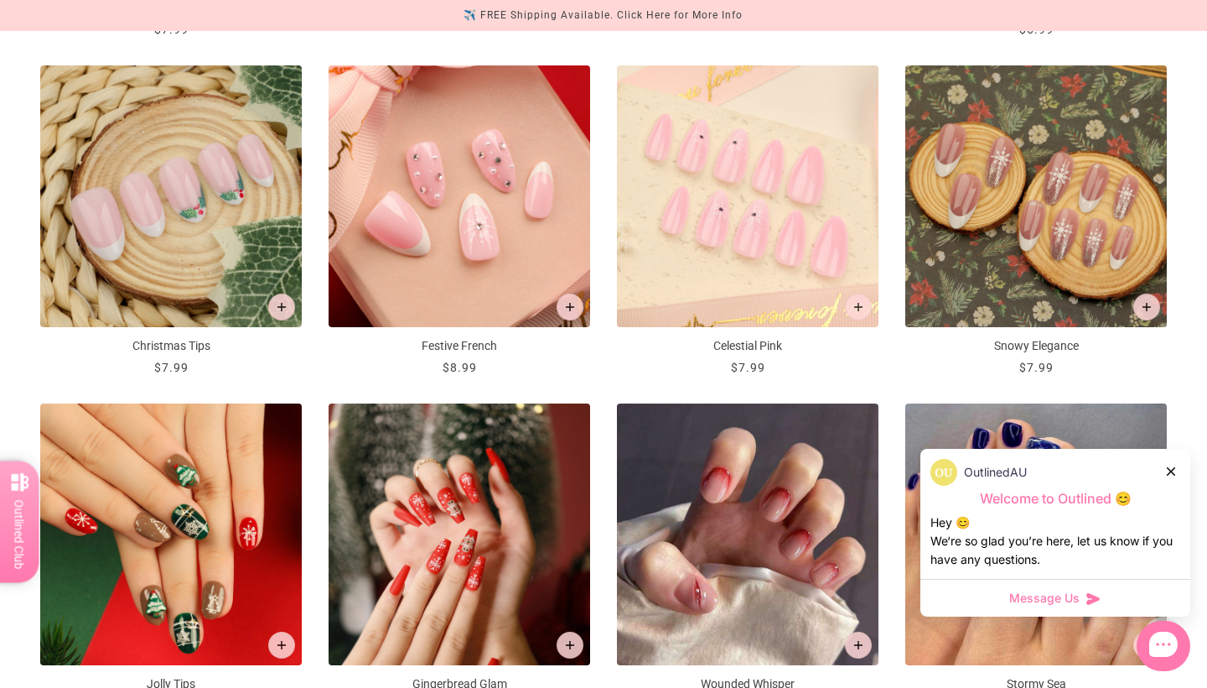
scroll to position [955, 0]
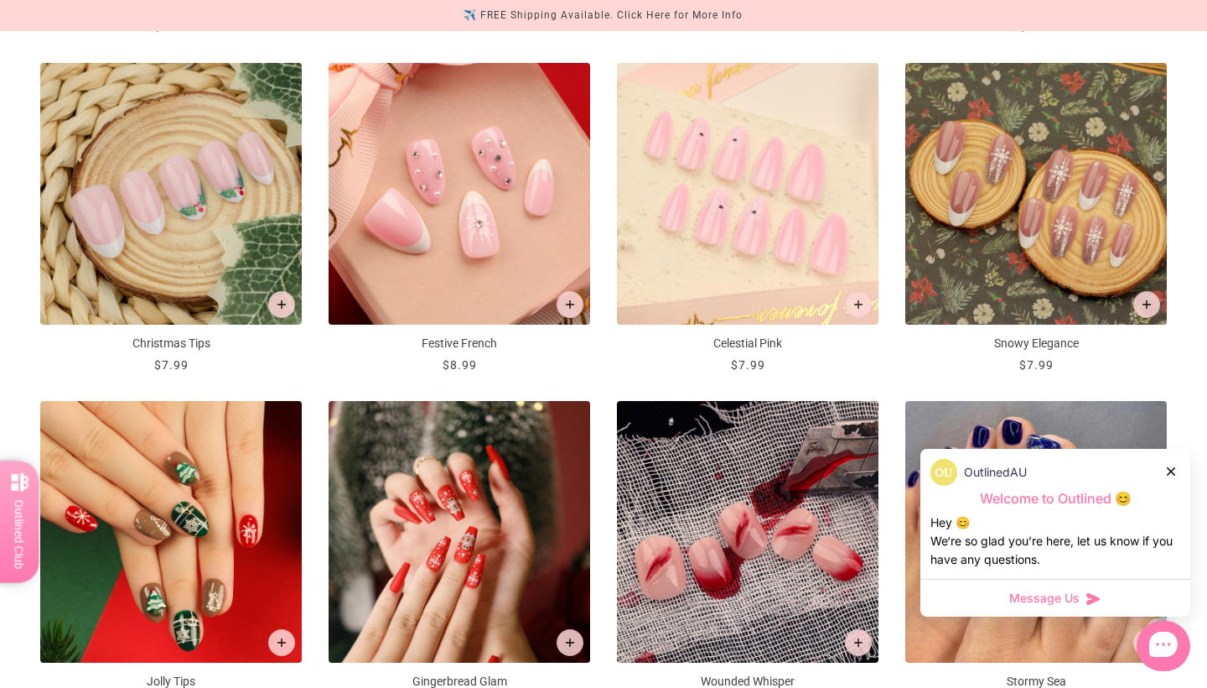
click at [735, 469] on img "Wounded Whisper" at bounding box center [748, 532] width 262 height 262
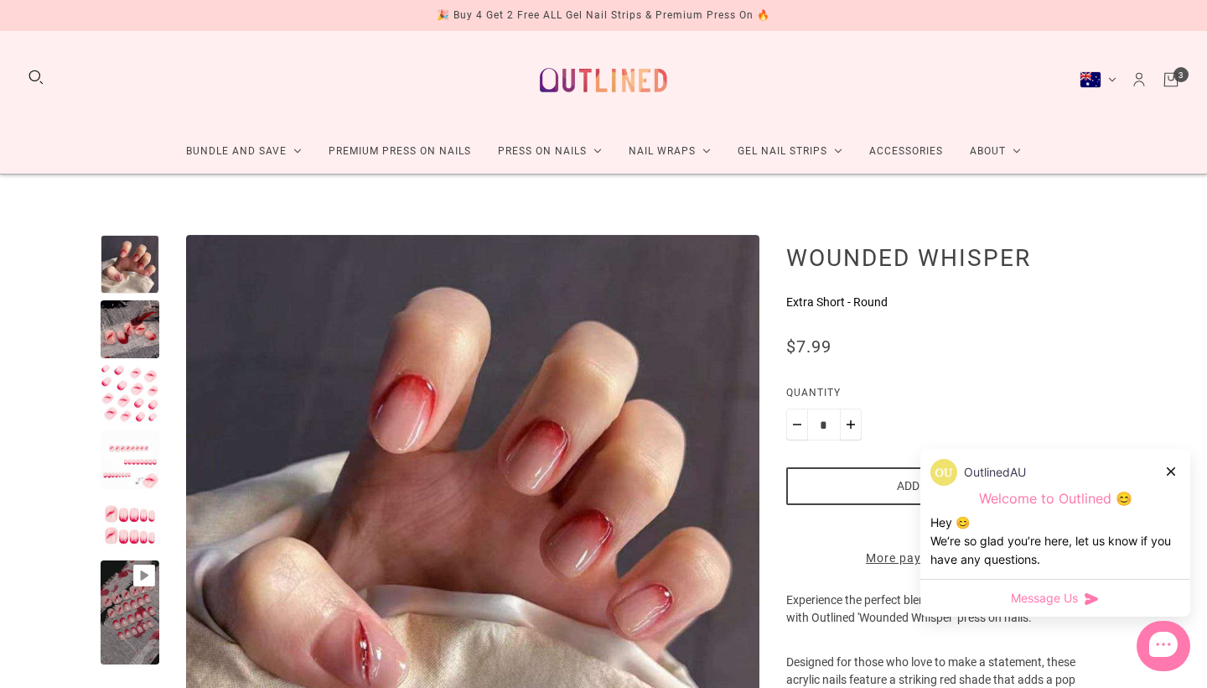
click at [127, 300] on div at bounding box center [130, 329] width 59 height 59
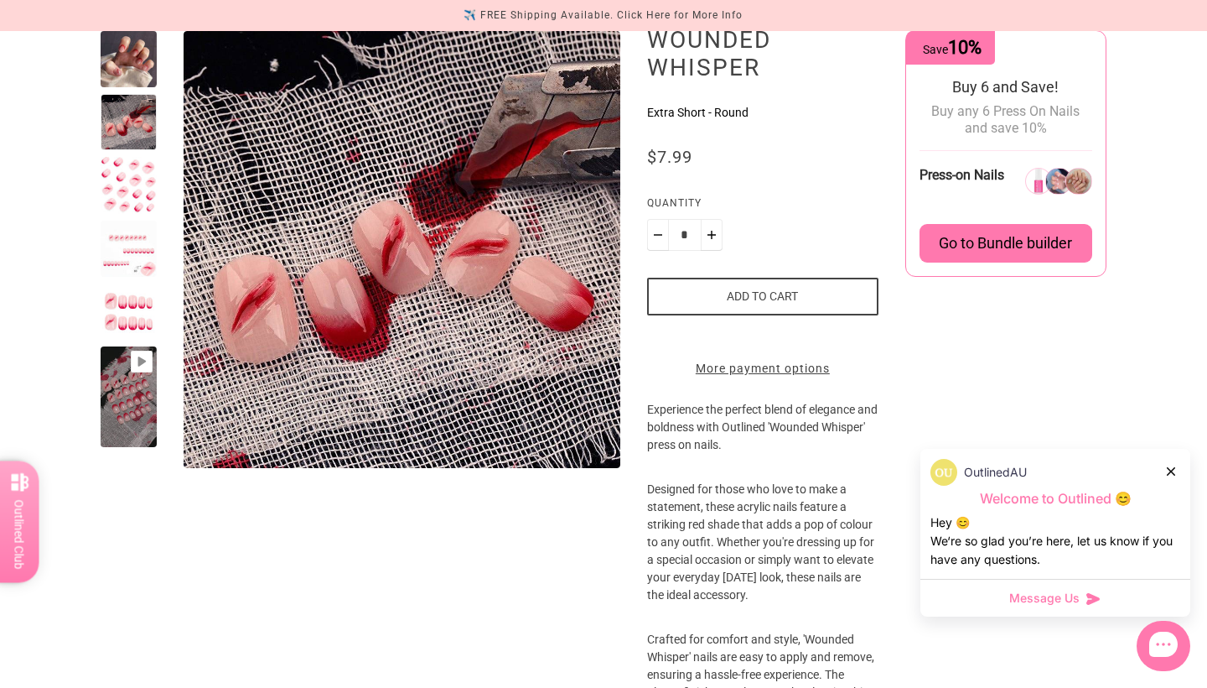
click at [122, 184] on div at bounding box center [129, 185] width 56 height 56
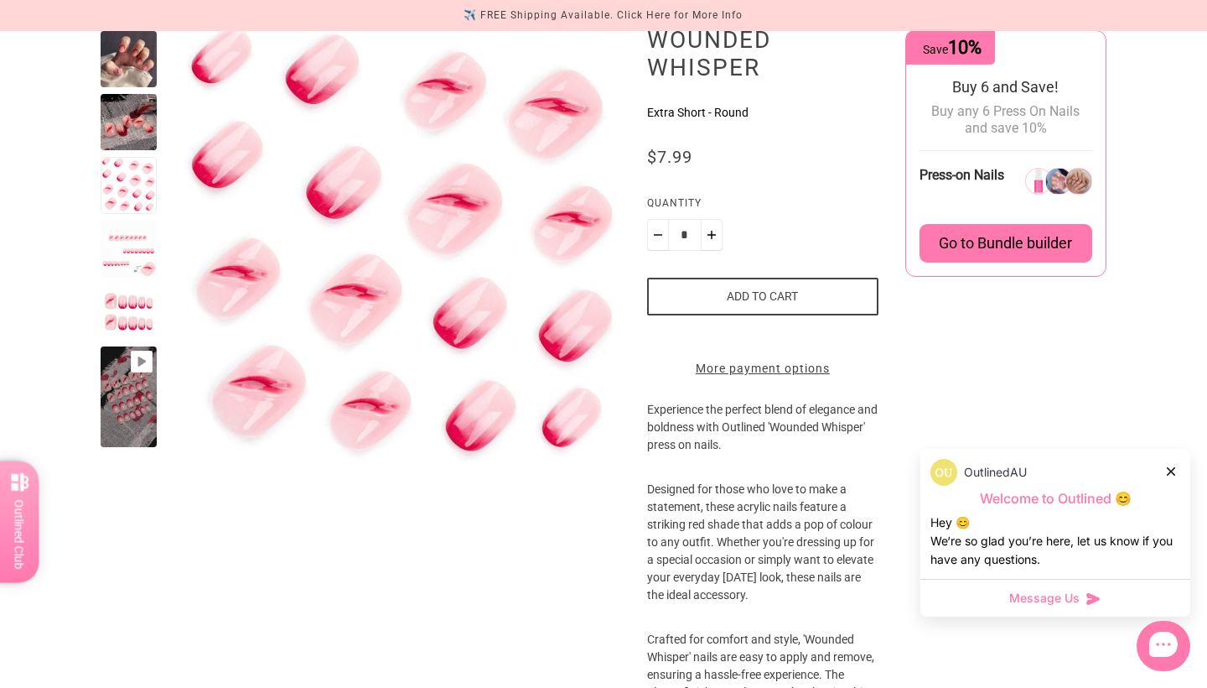
click at [135, 317] on div at bounding box center [129, 311] width 56 height 56
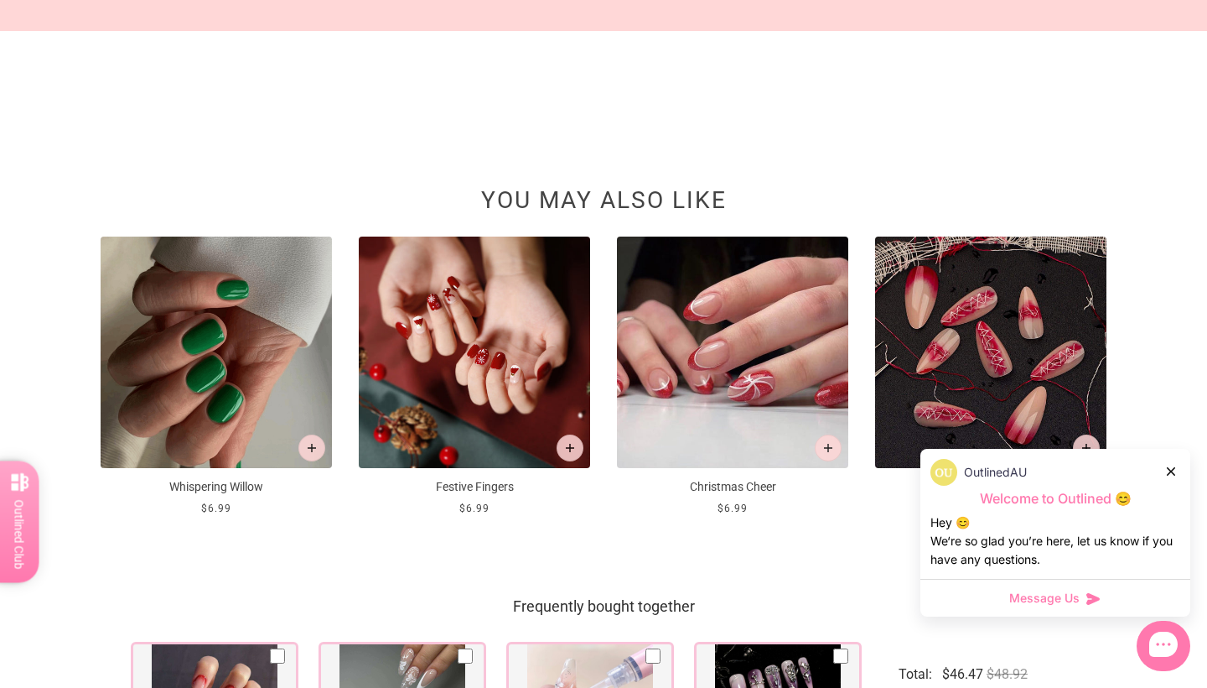
scroll to position [1760, 0]
